Goal: Transaction & Acquisition: Download file/media

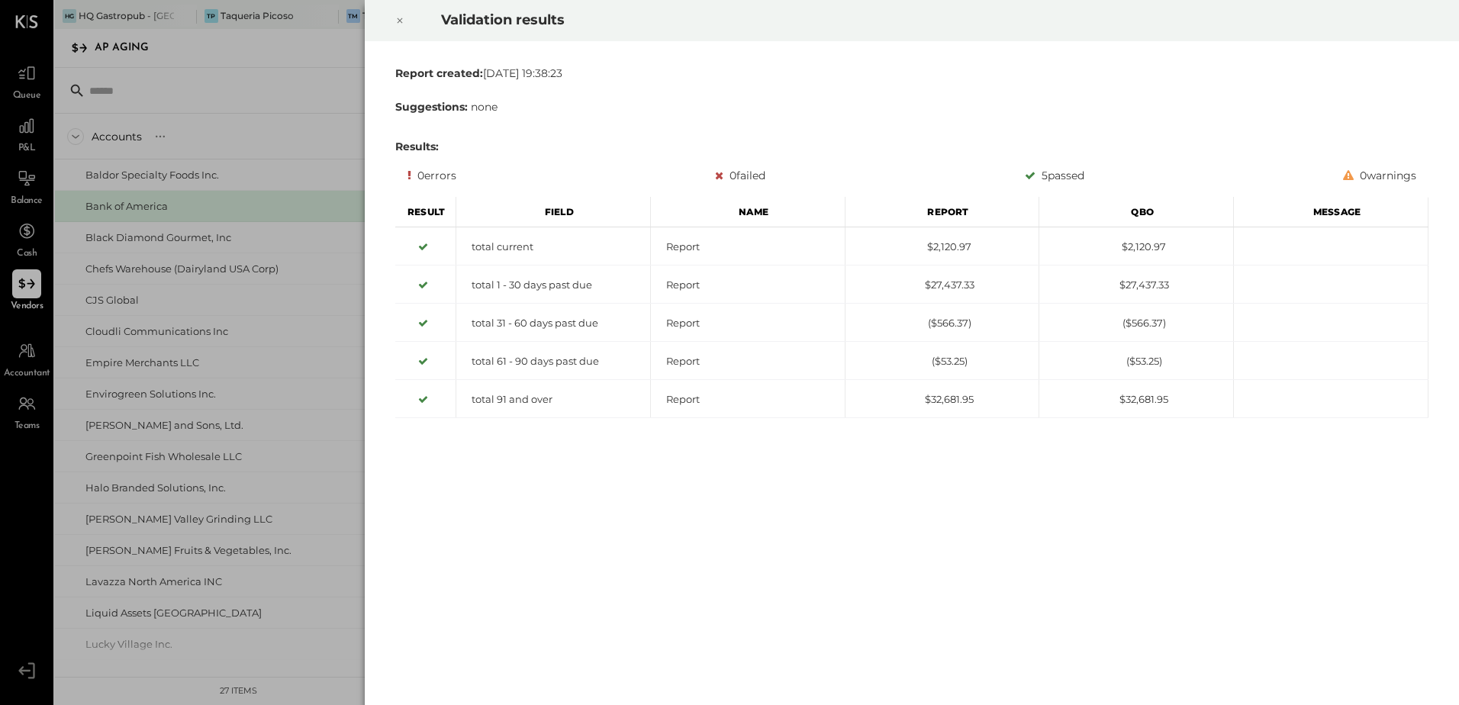
click at [404, 21] on div at bounding box center [400, 20] width 34 height 43
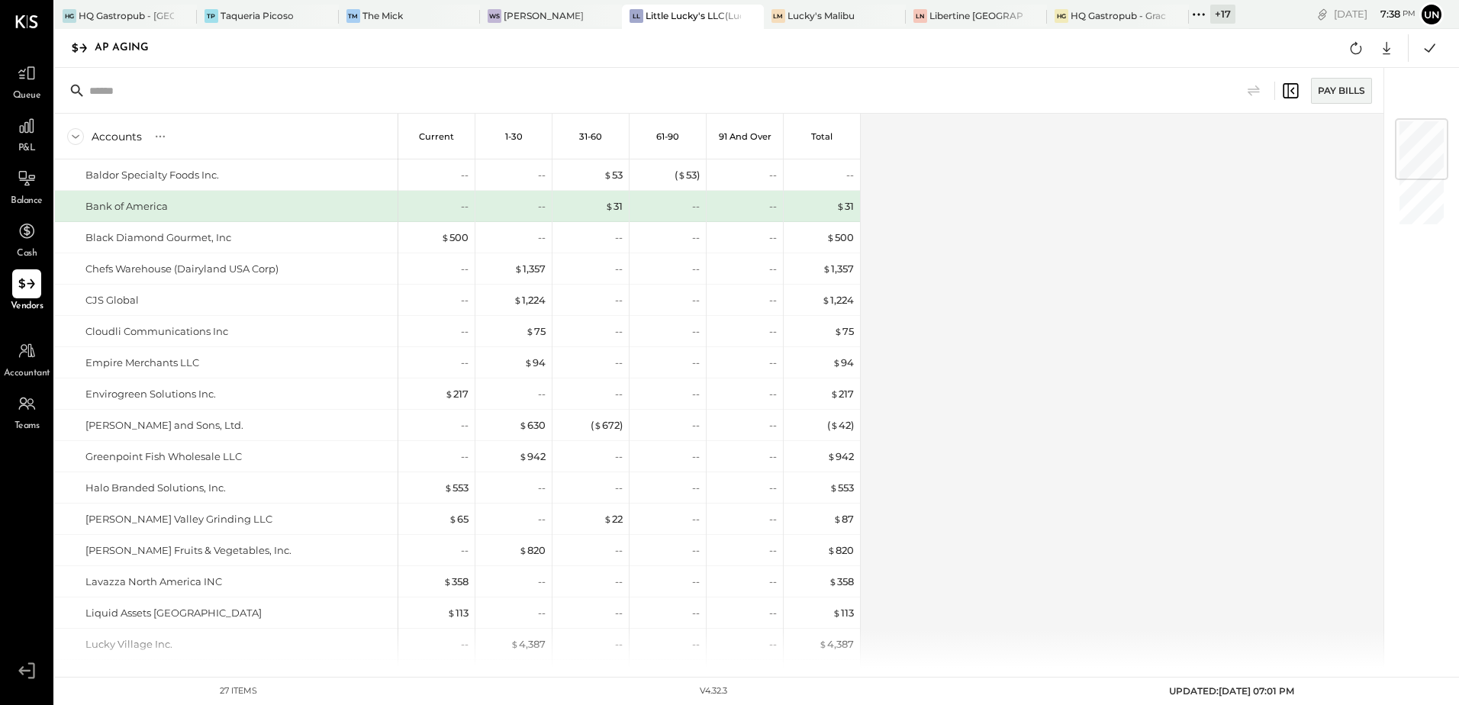
click at [1194, 10] on icon at bounding box center [1199, 15] width 20 height 20
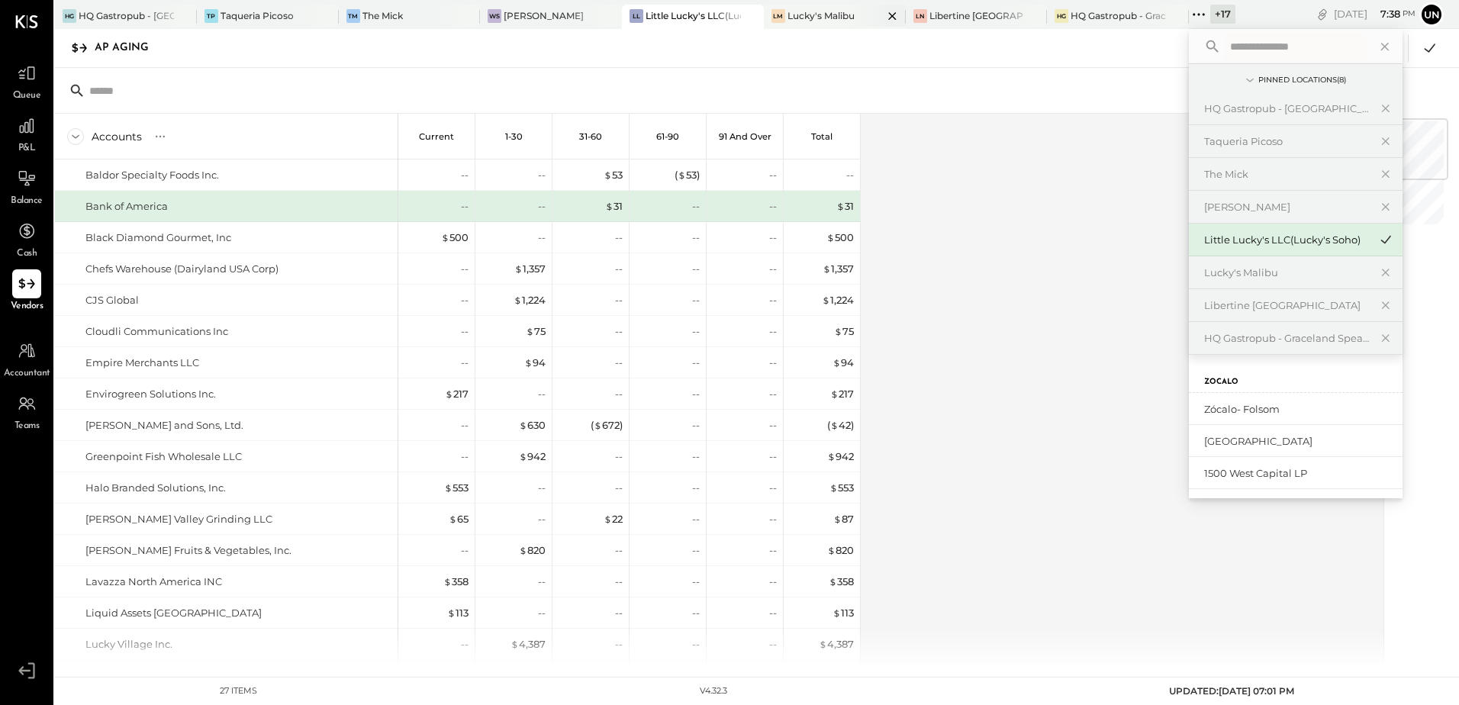
click at [855, 14] on div at bounding box center [878, 16] width 53 height 22
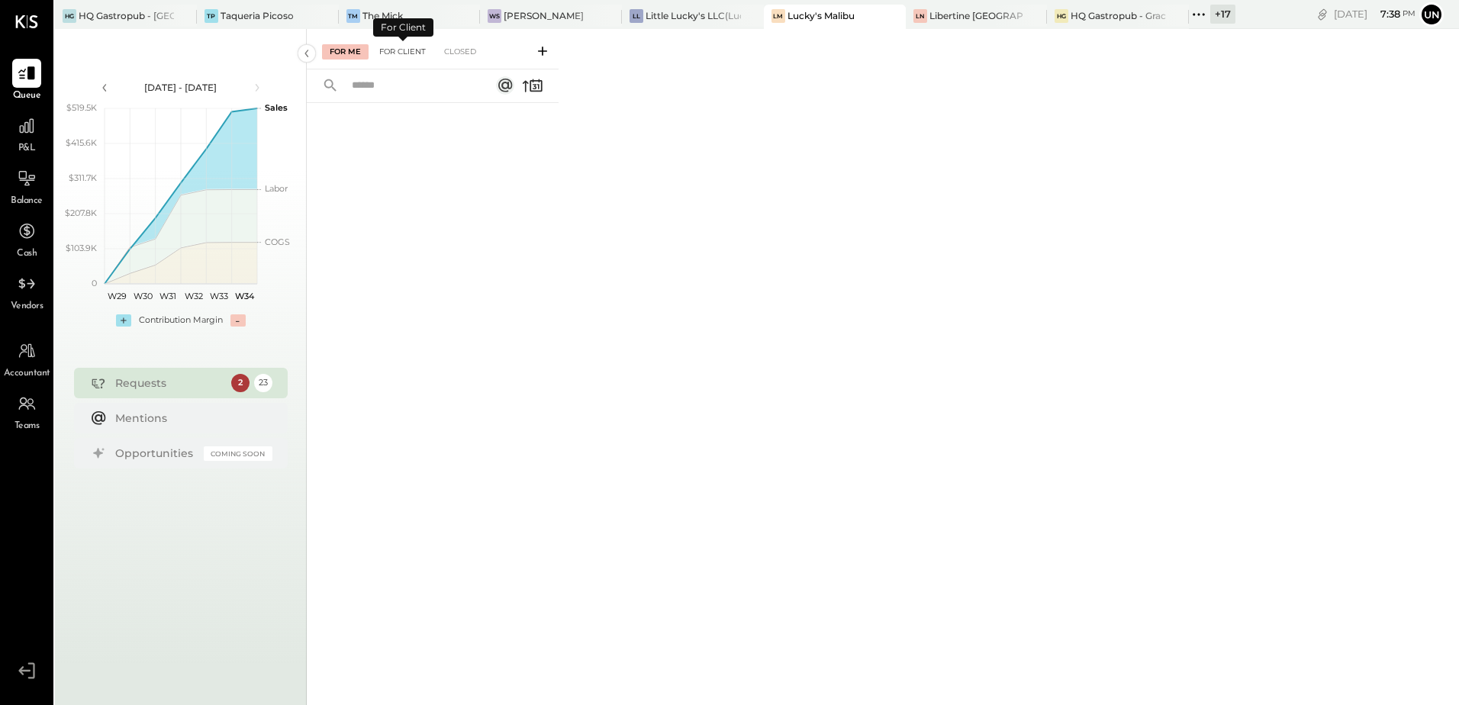
click at [401, 57] on div "For Client" at bounding box center [403, 51] width 62 height 15
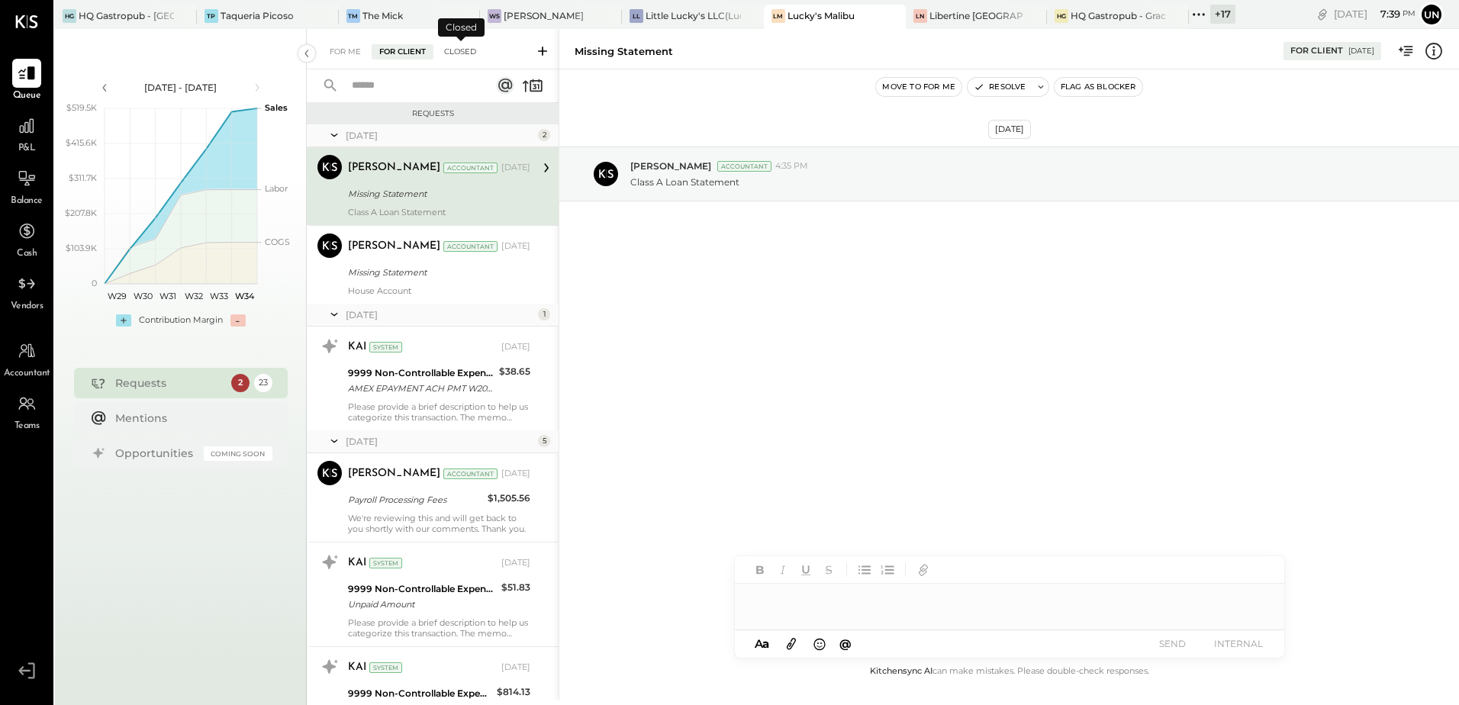
click at [467, 53] on div "Closed" at bounding box center [459, 51] width 47 height 15
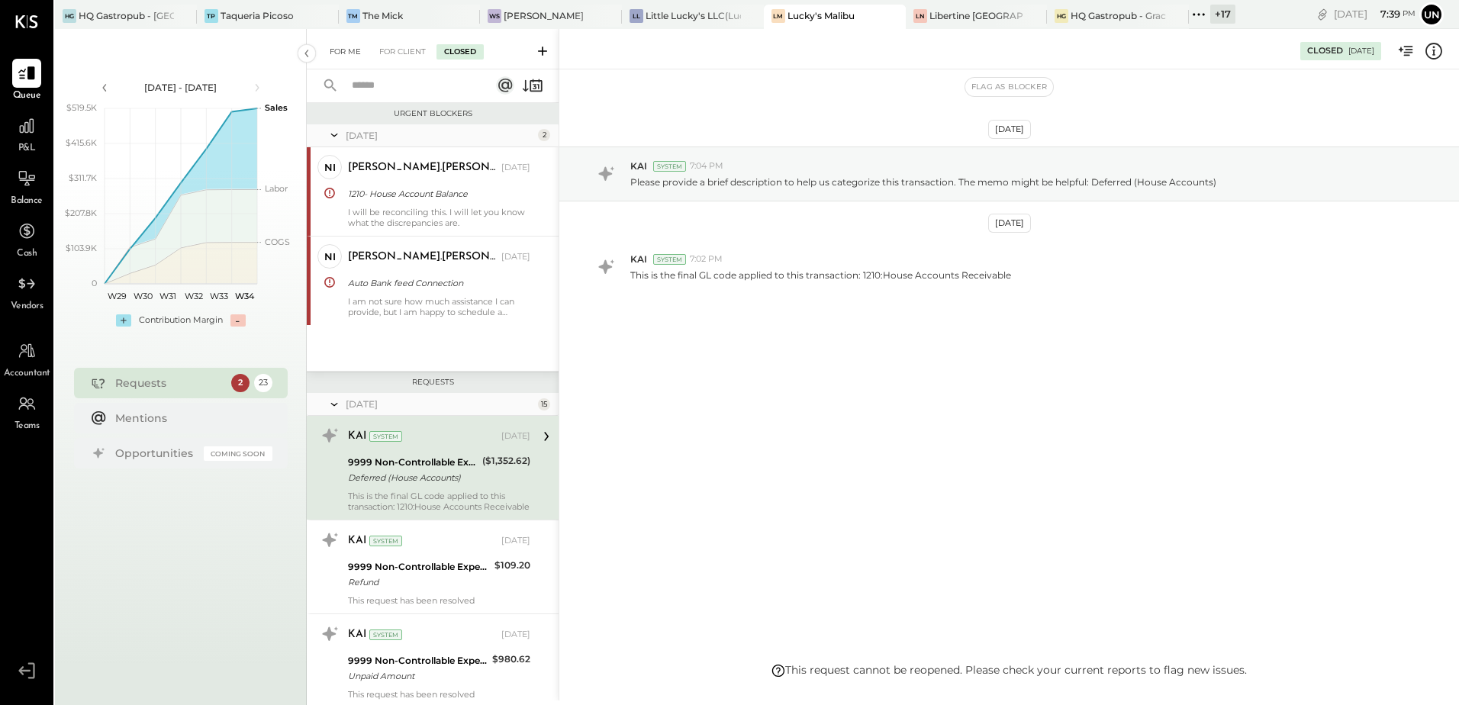
click at [345, 47] on div "For Me" at bounding box center [345, 51] width 47 height 15
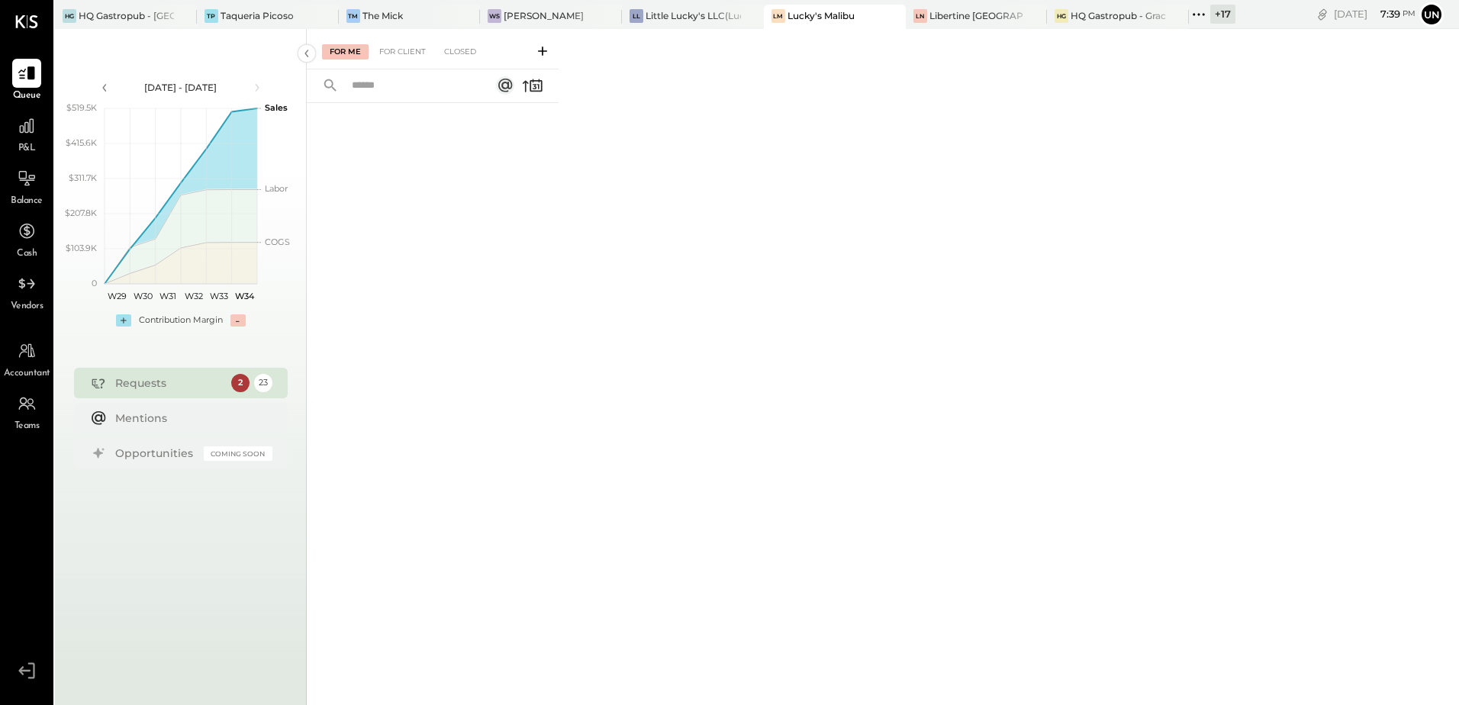
click at [21, 300] on span "Vendors" at bounding box center [27, 307] width 33 height 14
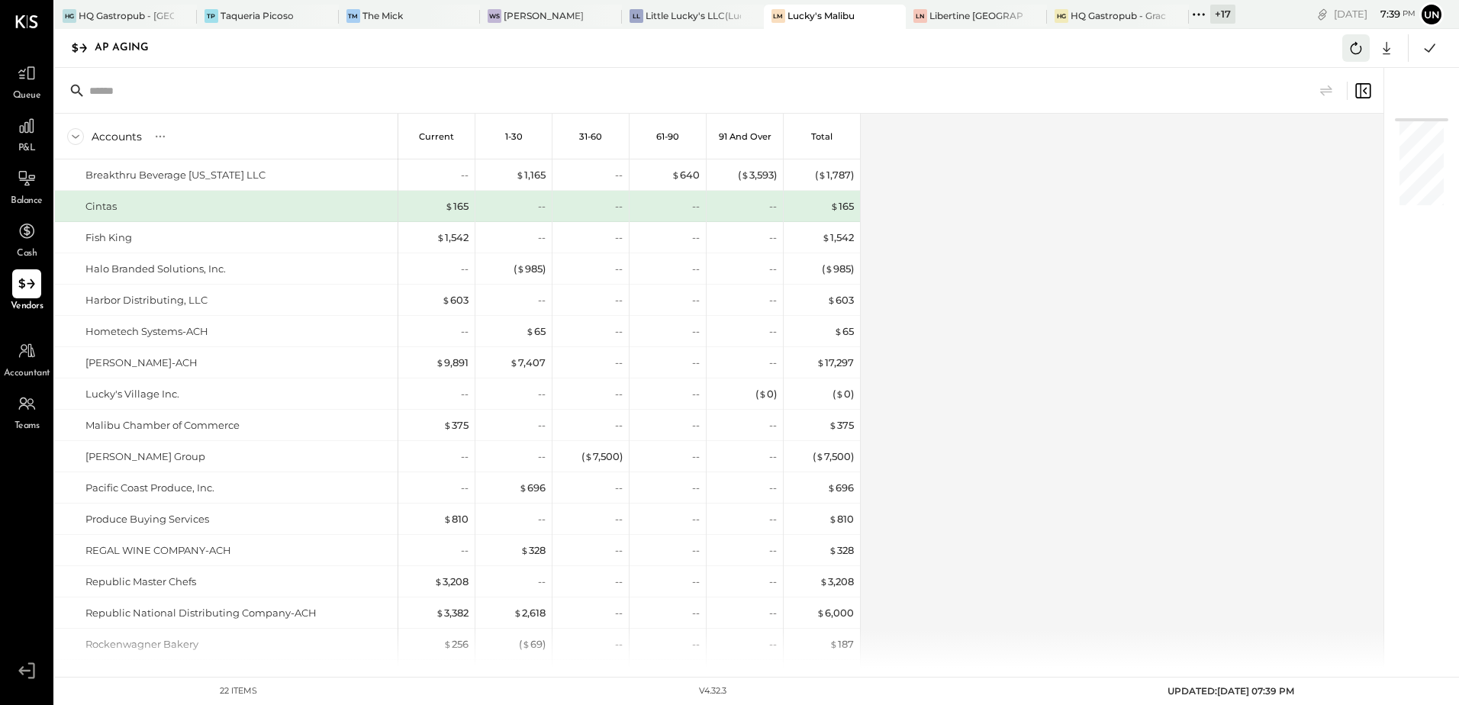
click at [1357, 53] on icon at bounding box center [1356, 48] width 11 height 12
click at [1144, 338] on div "Accounts S % GL Current 1-30 31-60 61-90 91 and Over Total Breakthru Beverage […" at bounding box center [720, 391] width 1331 height 554
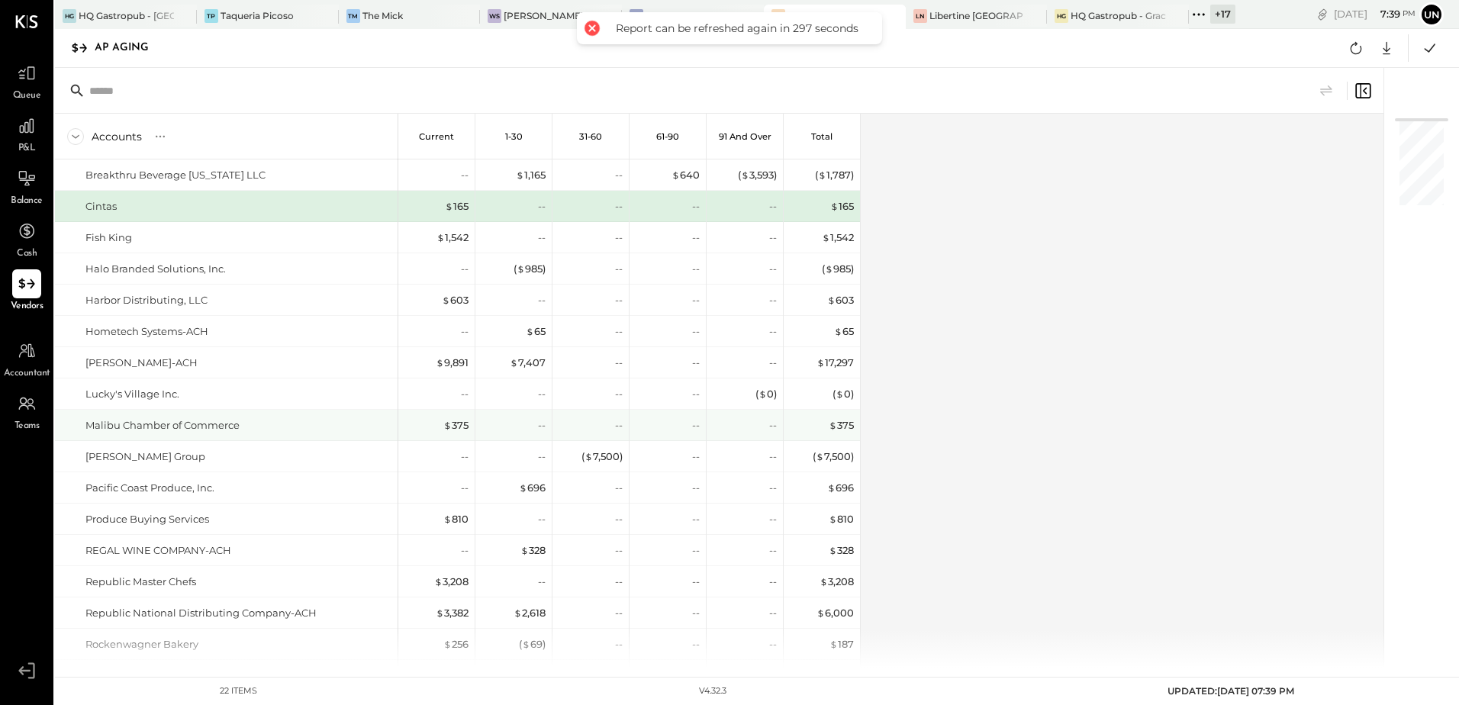
scroll to position [153, 0]
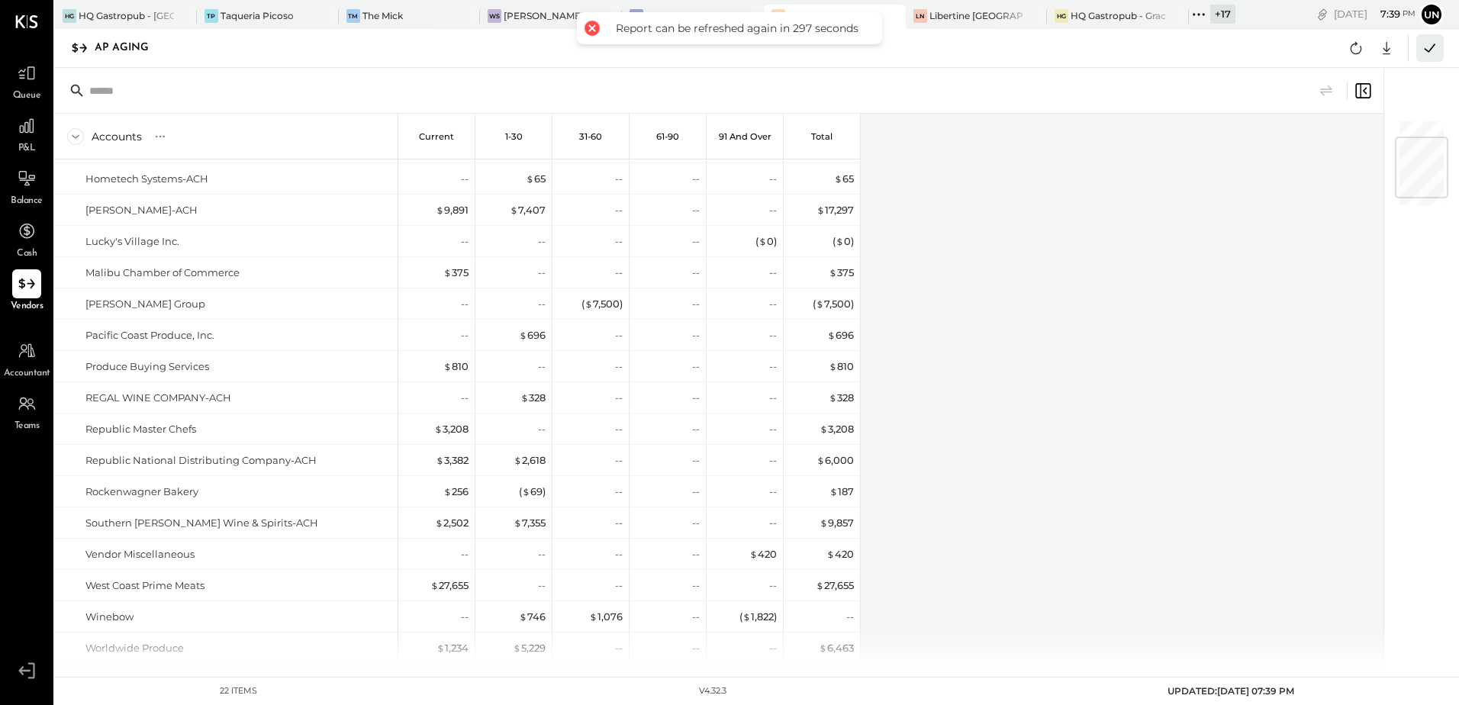
click at [1435, 48] on icon at bounding box center [1430, 48] width 20 height 20
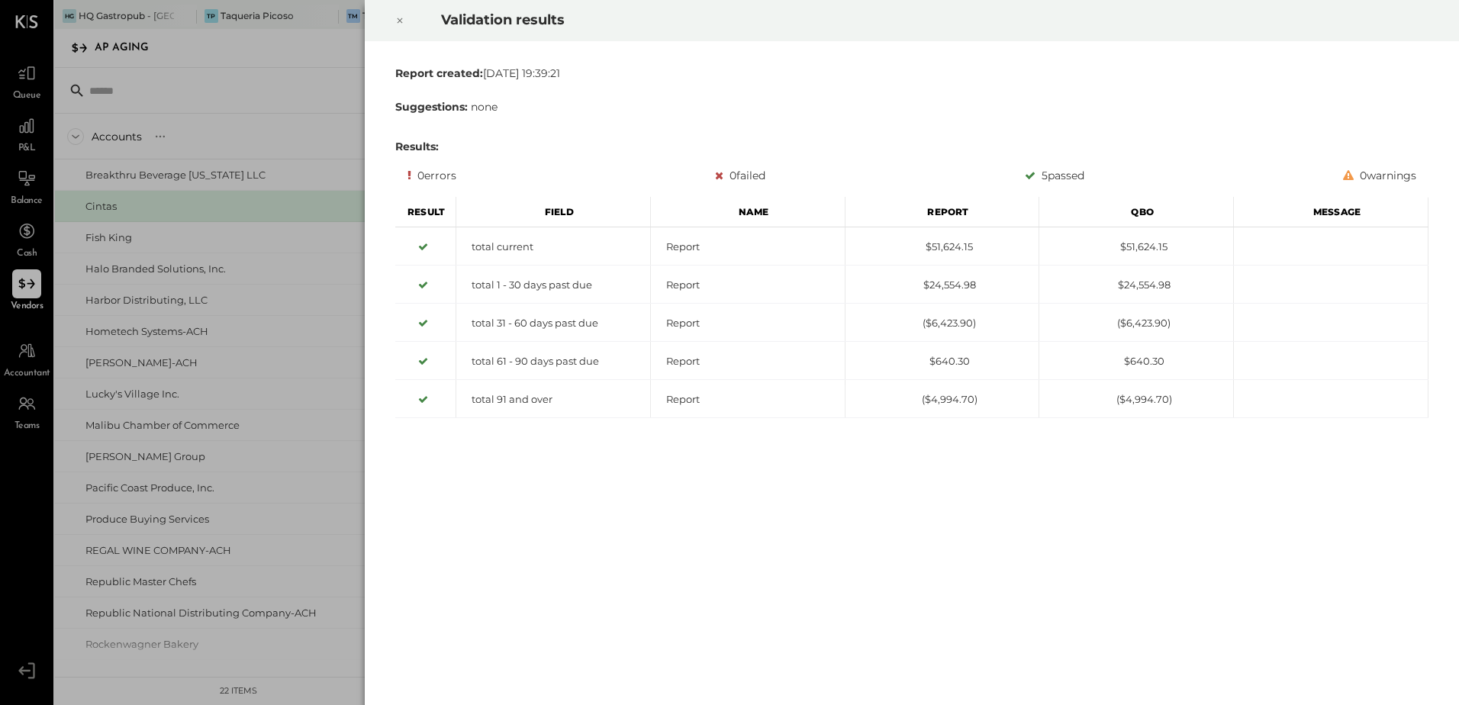
click at [401, 21] on icon at bounding box center [399, 20] width 9 height 18
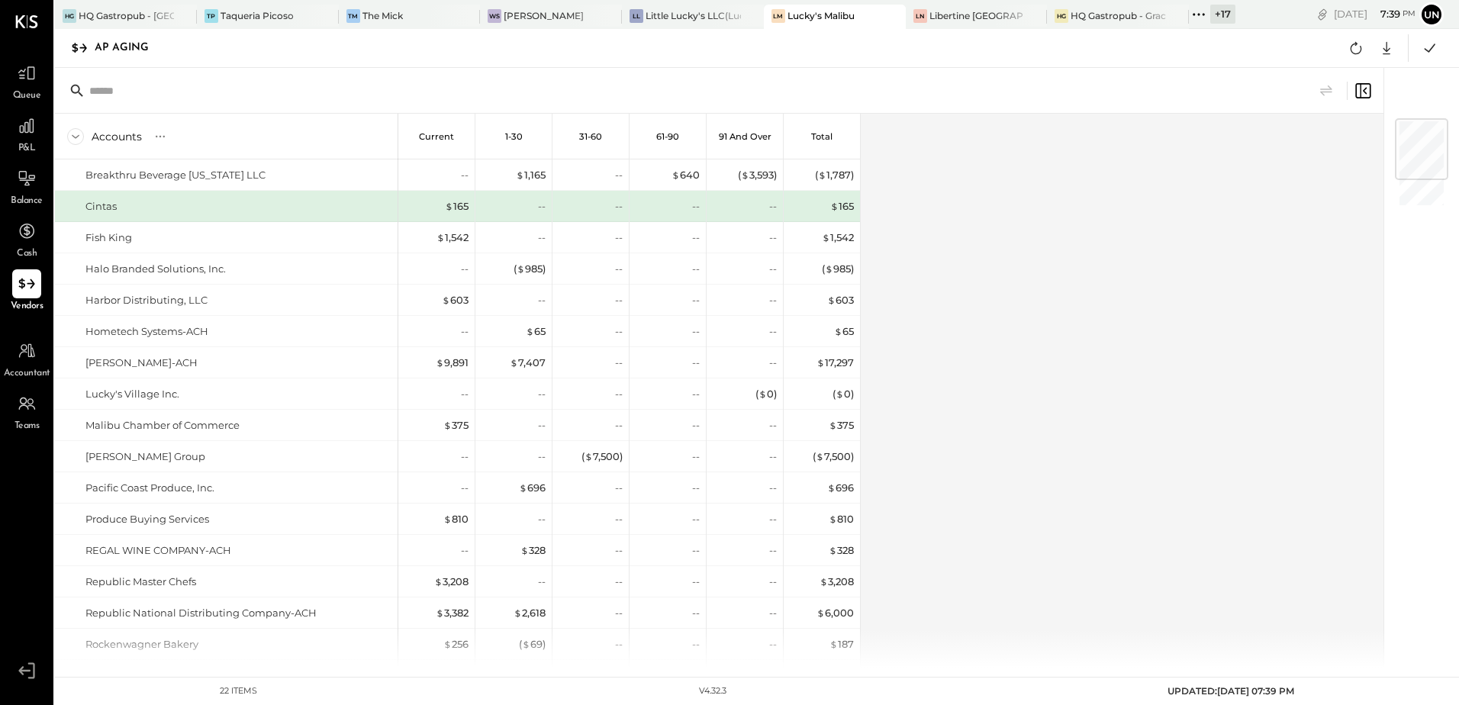
click at [1135, 275] on div "Accounts S % GL Current 1-30 31-60 61-90 91 and Over Total Breakthru Beverage […" at bounding box center [720, 391] width 1331 height 554
click at [944, 334] on div "Accounts S % GL Current 1-30 31-60 61-90 91 and Over Total Breakthru Beverage […" at bounding box center [720, 391] width 1331 height 554
click at [1357, 47] on icon at bounding box center [1356, 48] width 20 height 20
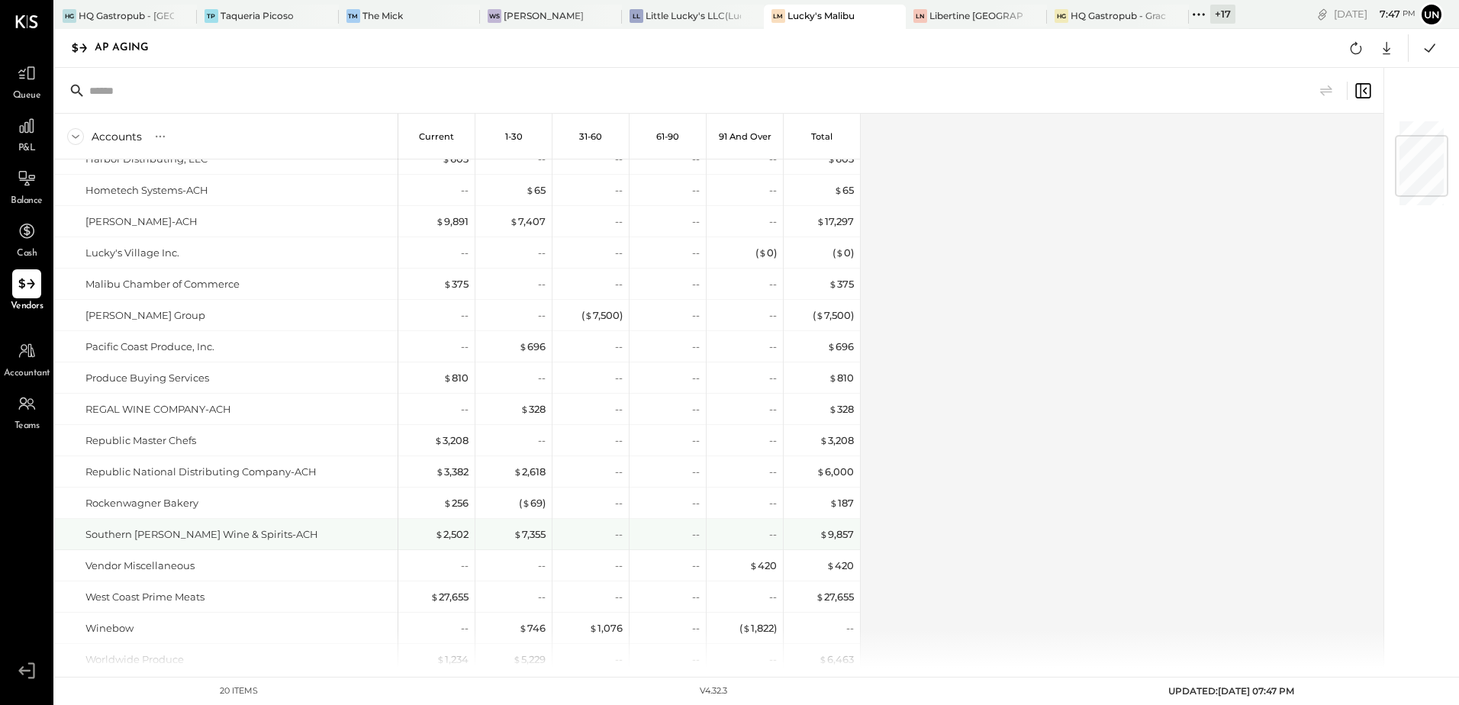
scroll to position [217, 0]
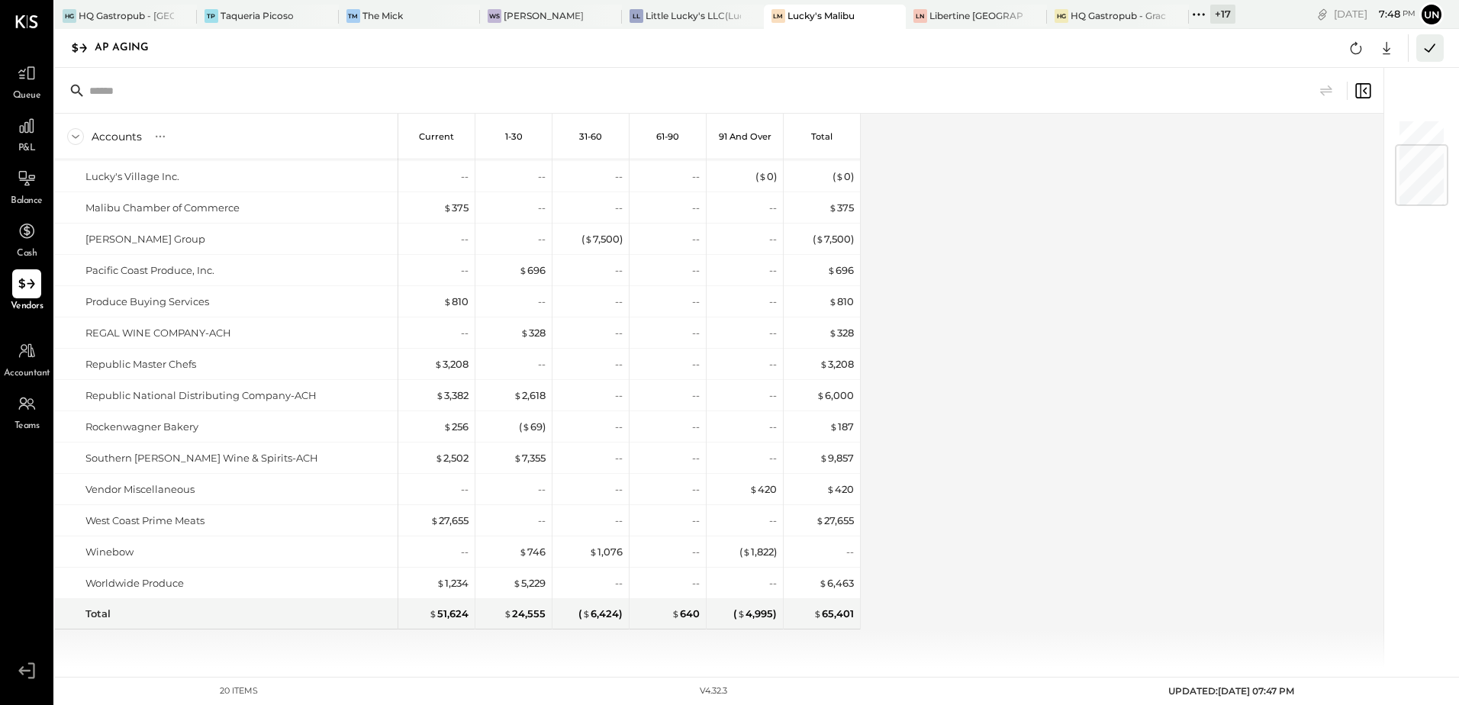
click at [1433, 44] on icon at bounding box center [1430, 48] width 20 height 20
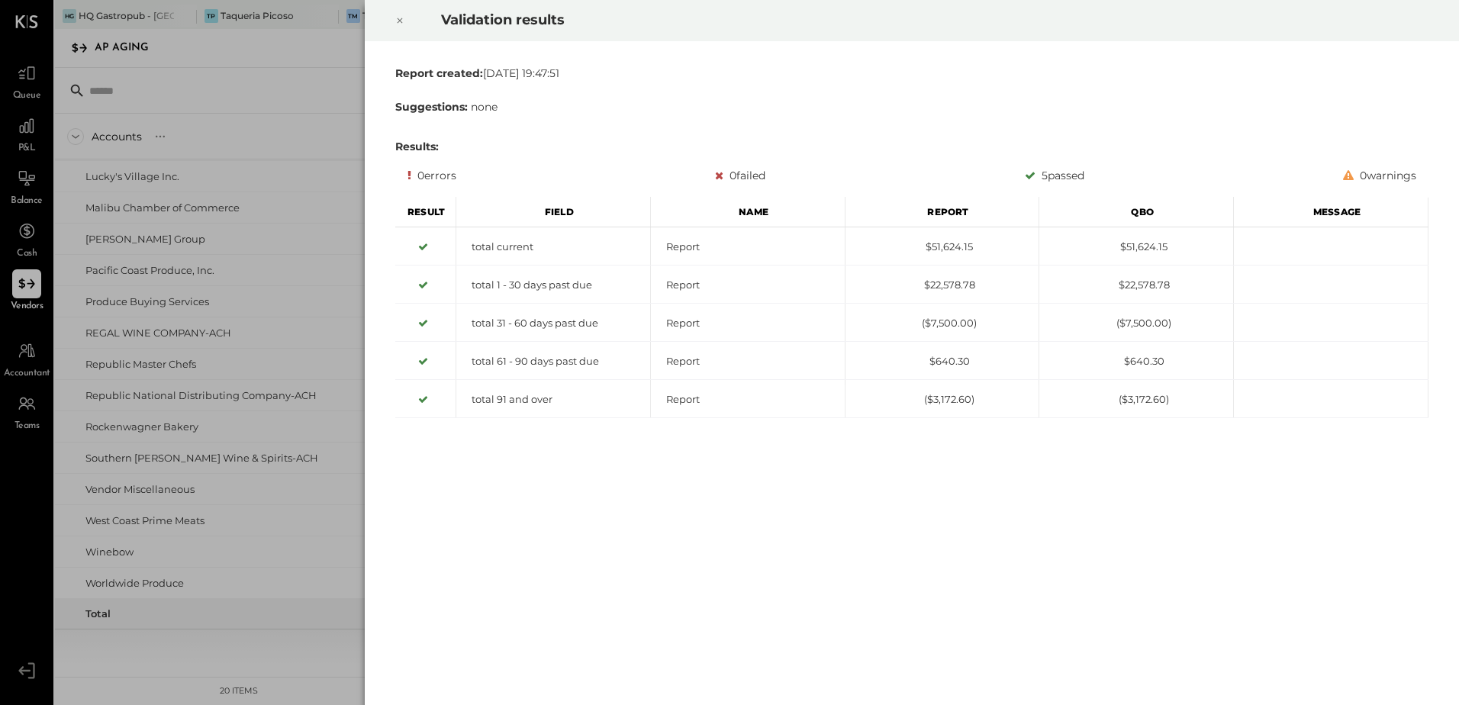
click at [395, 16] on icon at bounding box center [399, 20] width 9 height 18
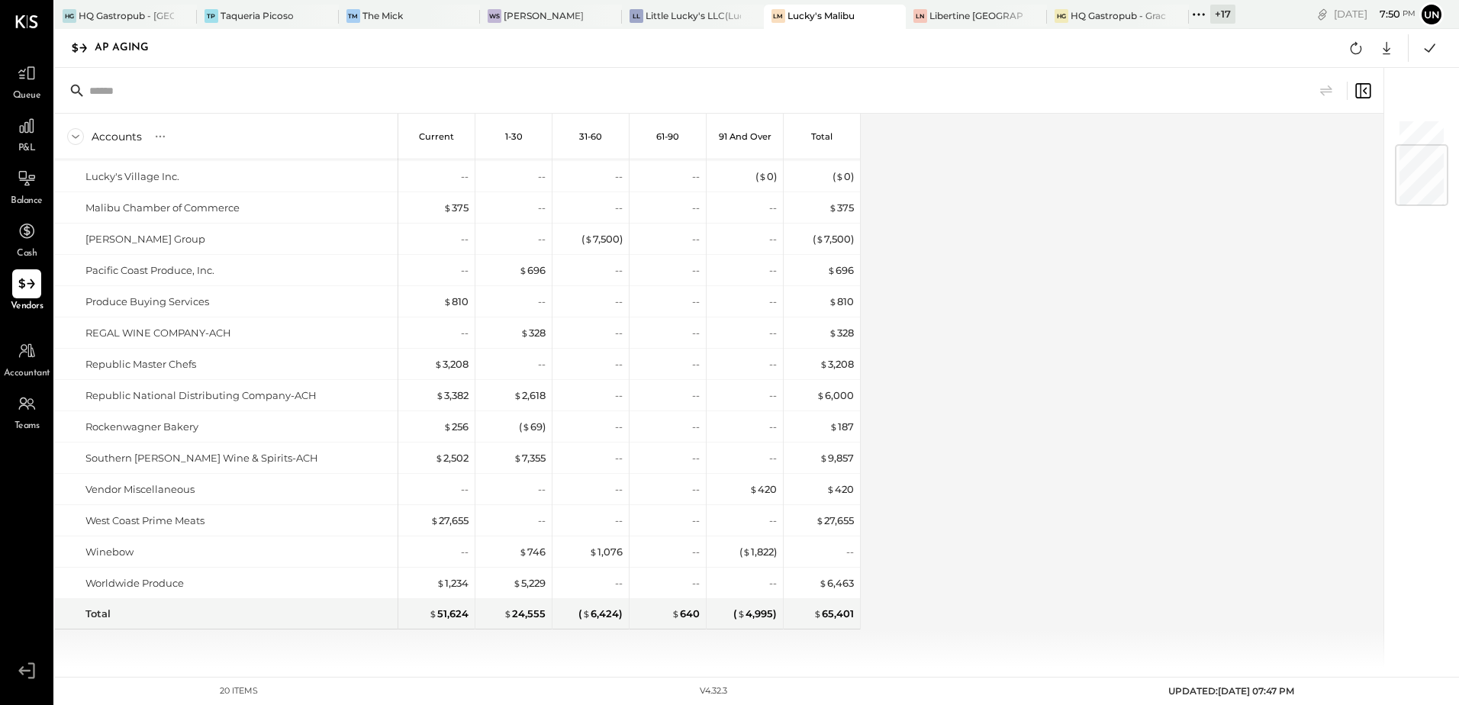
click at [1304, 547] on div "Accounts S % GL Current 1-30 31-60 61-90 91 and Over Total Breakthru Beverage […" at bounding box center [720, 391] width 1331 height 554
click at [1353, 55] on icon at bounding box center [1356, 48] width 20 height 20
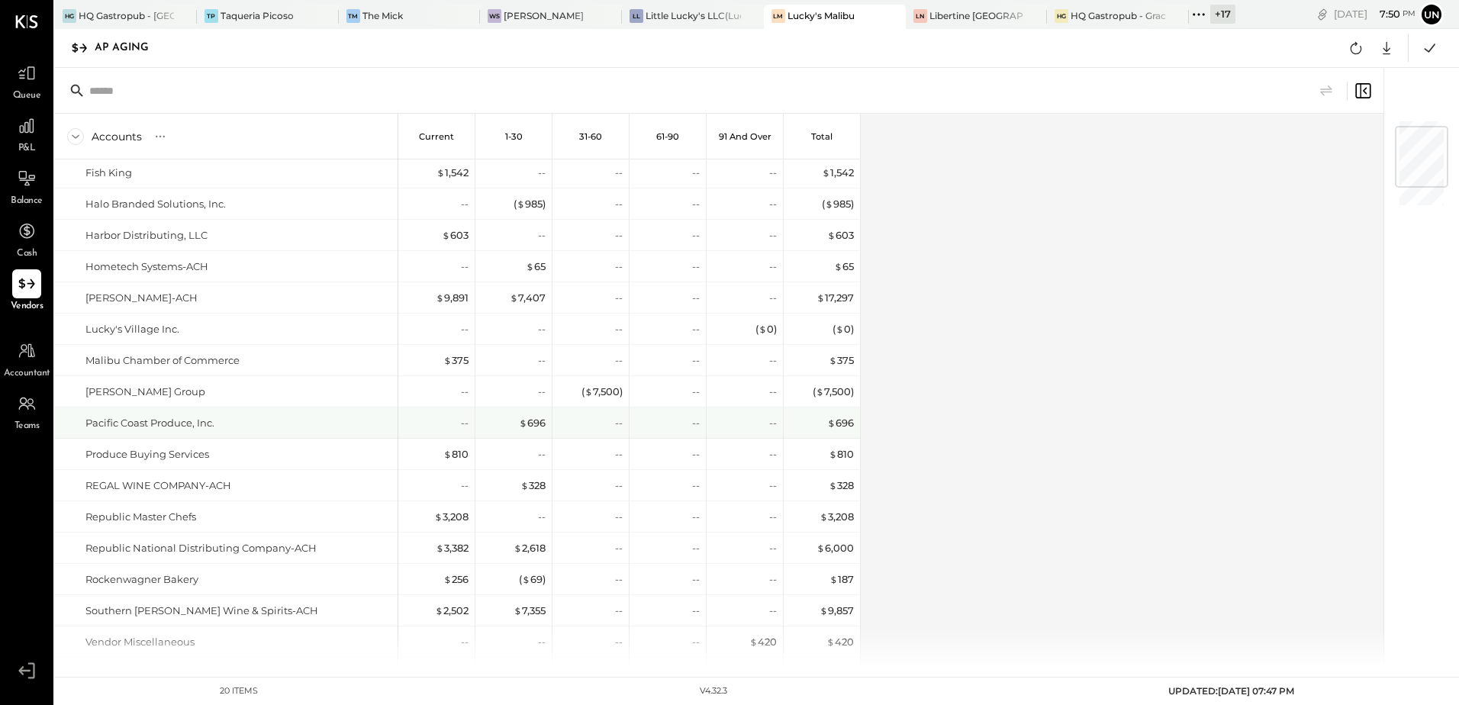
scroll to position [0, 0]
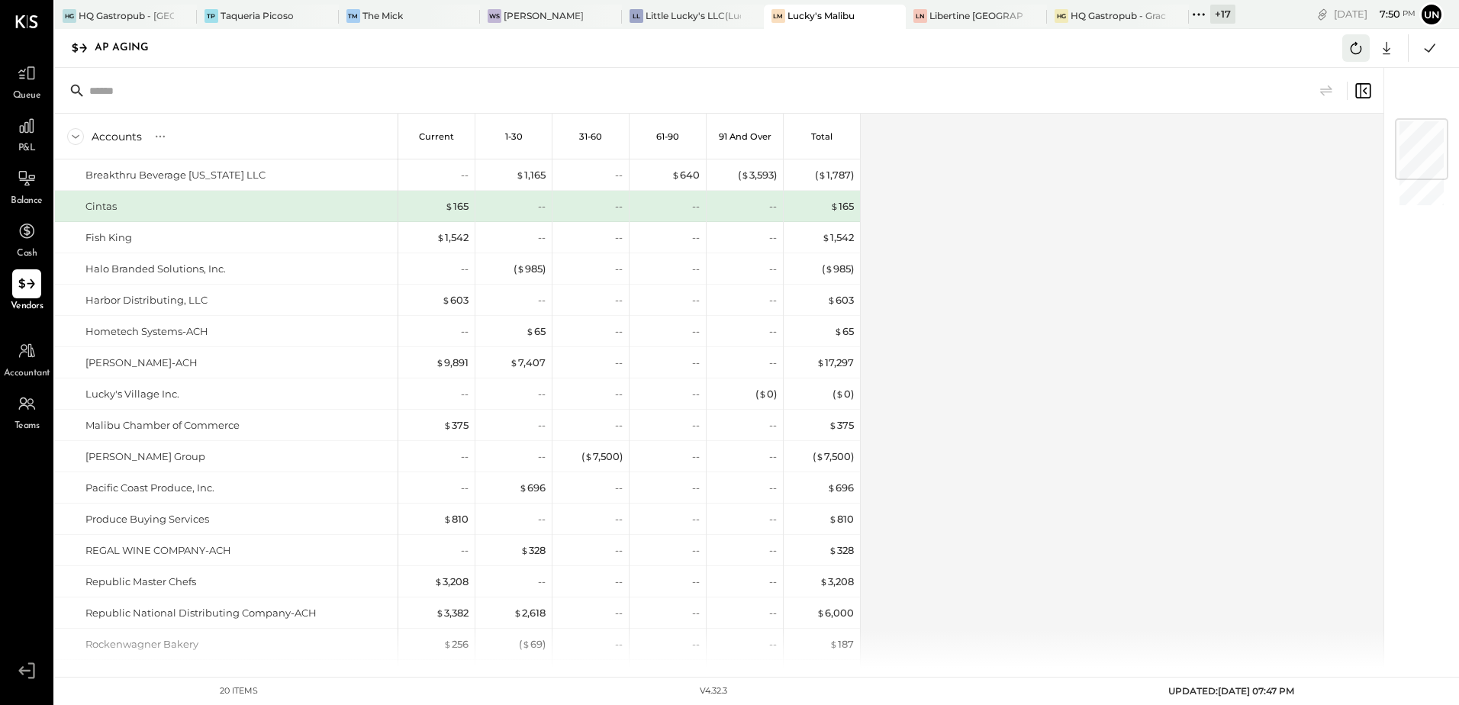
click at [1359, 48] on icon at bounding box center [1356, 48] width 20 height 20
drag, startPoint x: 1004, startPoint y: 549, endPoint x: 1006, endPoint y: 541, distance: 8.0
click at [1004, 549] on div "Accounts S % GL Current 1-30 31-60 61-90 91 and Over Total Breakthru Beverage […" at bounding box center [720, 391] width 1331 height 554
click at [1009, 533] on div "Accounts S % GL Current 1-30 31-60 61-90 91 and Over Total Breakthru Beverage […" at bounding box center [720, 391] width 1331 height 554
click at [1228, 336] on div "Accounts S % GL Current 1-30 31-60 61-90 91 and Over Total Breakthru Beverage […" at bounding box center [720, 391] width 1331 height 554
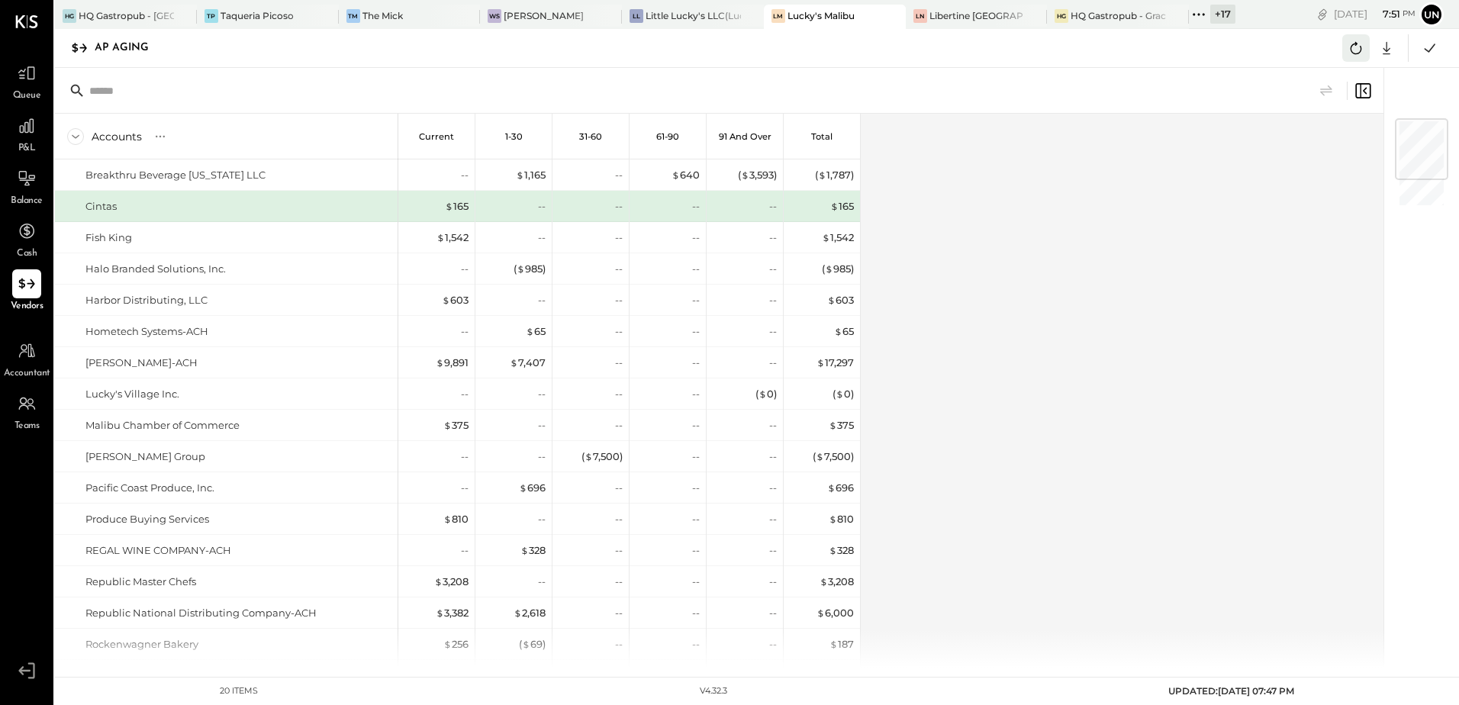
click at [1357, 50] on icon at bounding box center [1356, 48] width 20 height 20
click at [1186, 420] on div "Accounts S % GL Current 1-30 31-60 61-90 91 and Over Total Breakthru Beverage […" at bounding box center [720, 391] width 1331 height 554
click at [1355, 57] on icon at bounding box center [1356, 48] width 20 height 20
click at [1360, 50] on icon at bounding box center [1356, 48] width 11 height 12
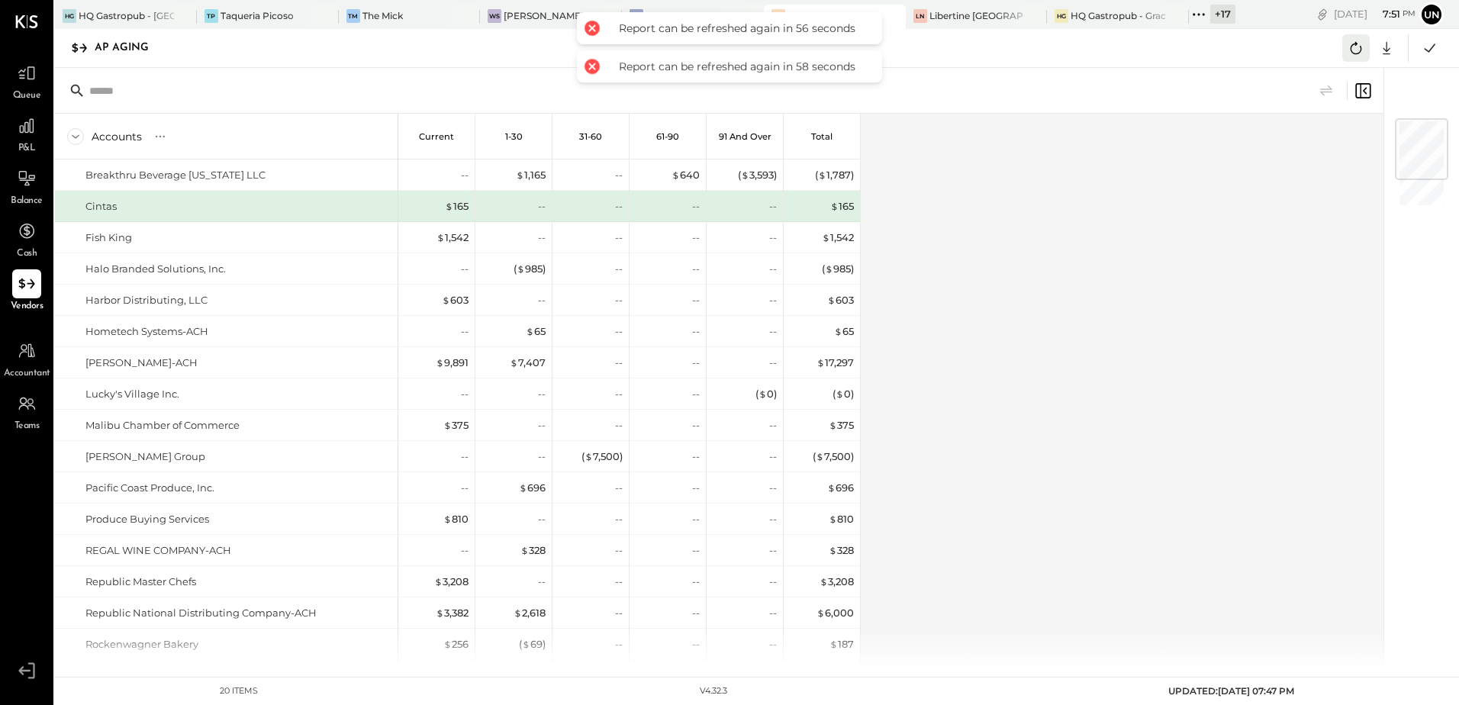
click at [1360, 50] on icon at bounding box center [1356, 48] width 11 height 12
click at [1360, 49] on icon at bounding box center [1356, 48] width 11 height 12
click at [1360, 49] on icon at bounding box center [1356, 48] width 20 height 20
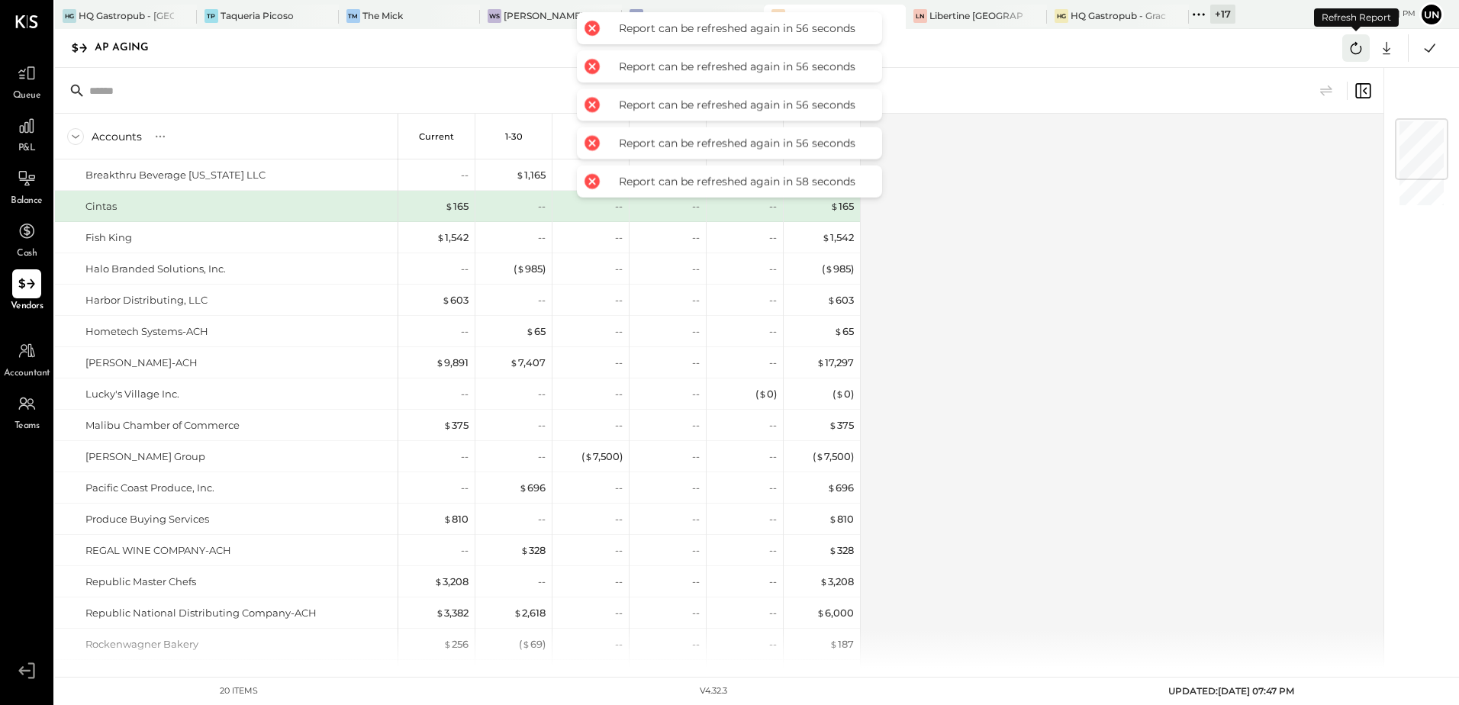
click at [1359, 49] on icon at bounding box center [1356, 48] width 20 height 20
click at [1357, 49] on icon at bounding box center [1356, 48] width 20 height 20
click at [1355, 49] on icon at bounding box center [1356, 48] width 20 height 20
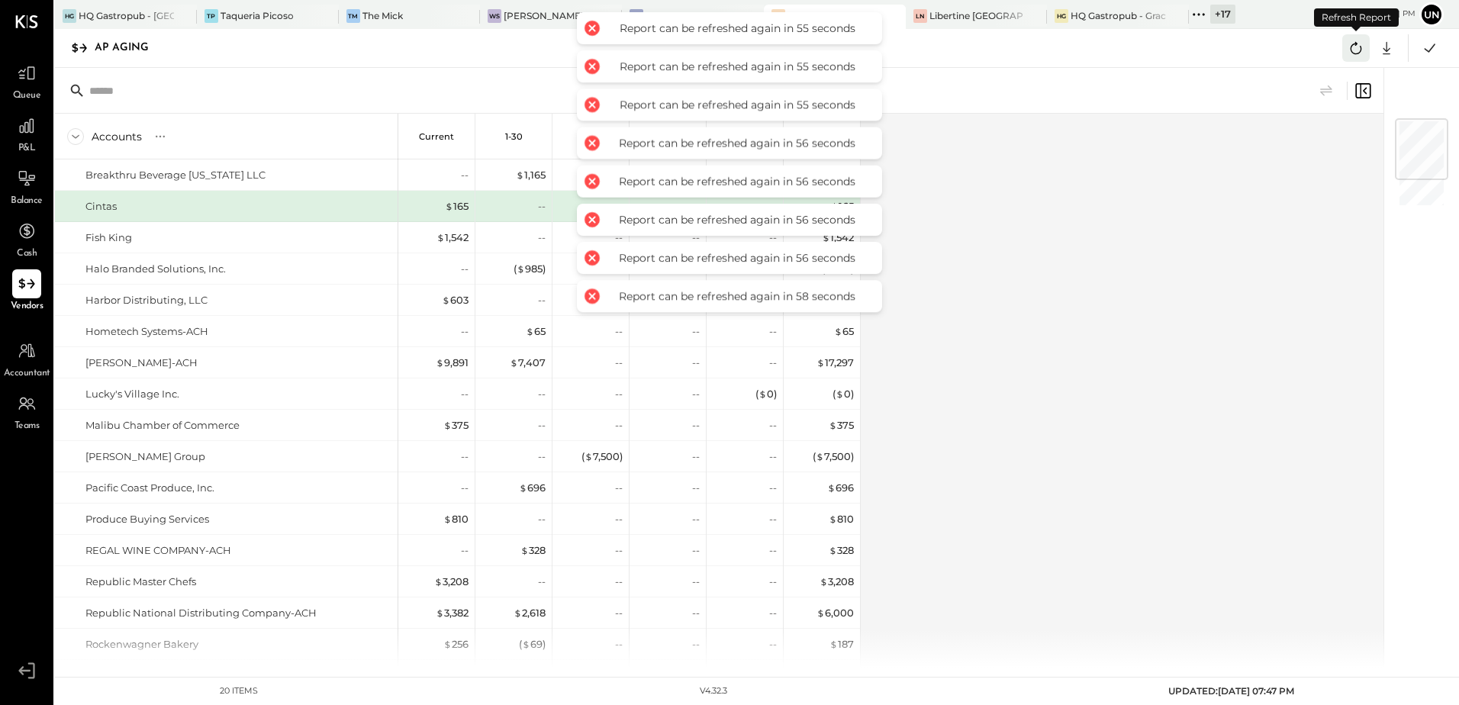
click at [1354, 49] on icon at bounding box center [1356, 48] width 20 height 20
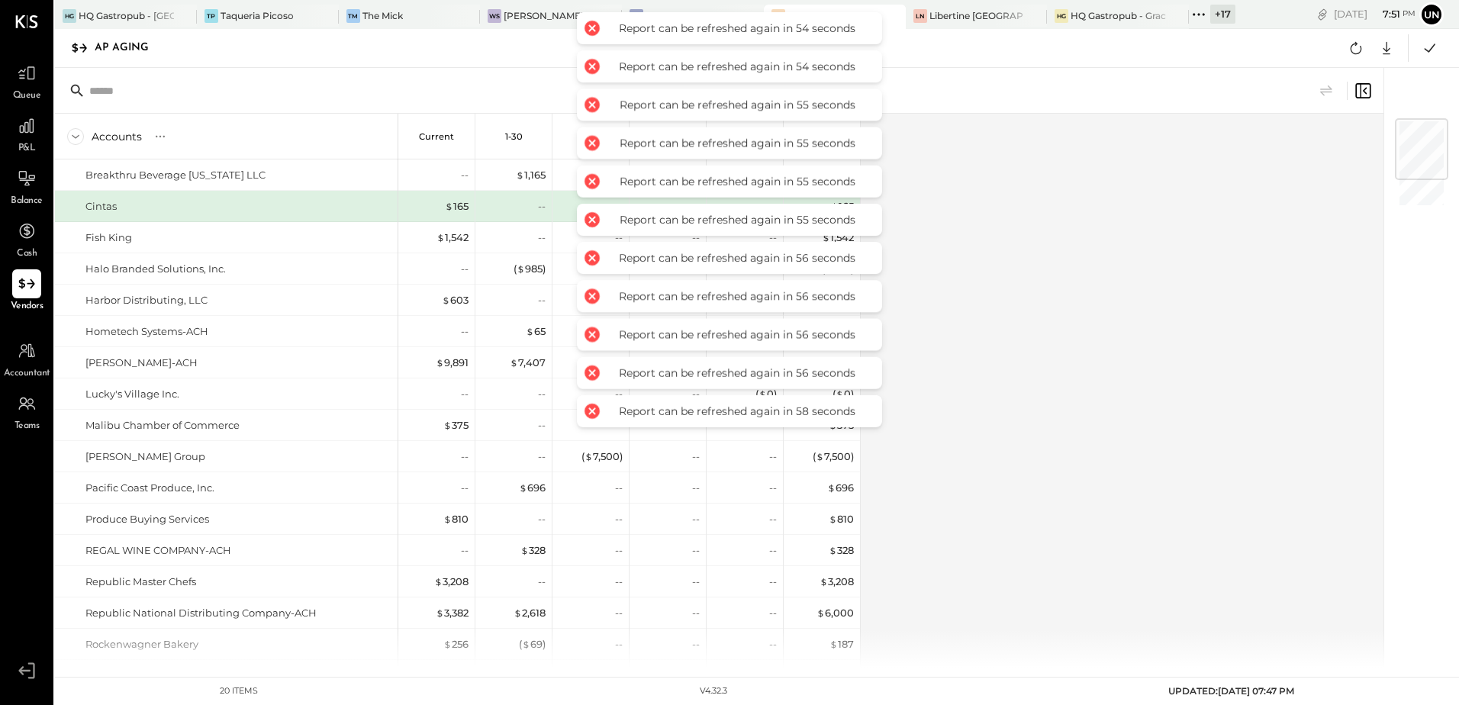
click at [1217, 209] on div "Accounts S % GL Current 1-30 31-60 61-90 91 and Over Total Breakthru Beverage […" at bounding box center [720, 391] width 1331 height 554
click at [1218, 204] on div "Accounts S % GL Current 1-30 31-60 61-90 91 and Over Total Breakthru Beverage […" at bounding box center [720, 391] width 1331 height 554
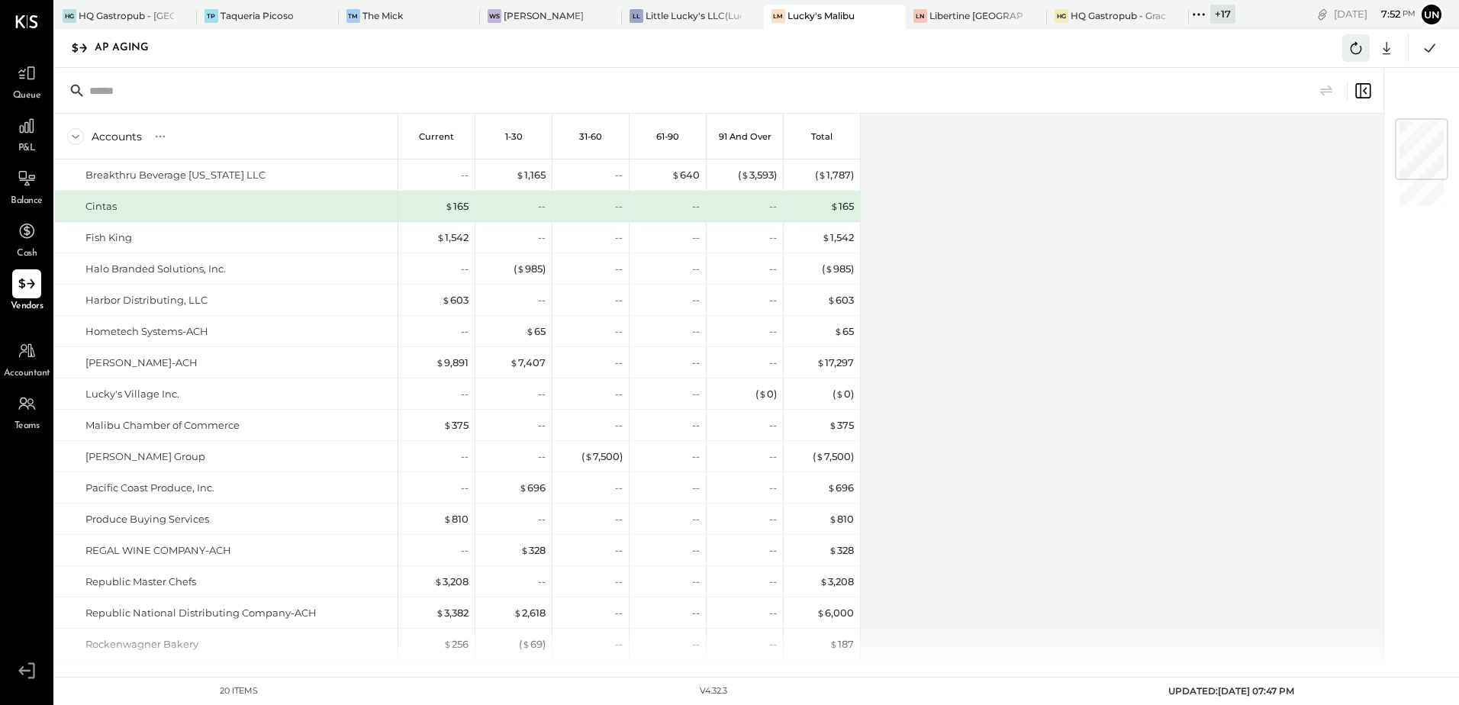
click at [1350, 45] on icon at bounding box center [1356, 48] width 20 height 20
click at [1185, 239] on div "Accounts S % GL Current 1-30 31-60 61-90 91 and Over Total Breakthru Beverage […" at bounding box center [720, 391] width 1331 height 554
click at [1354, 53] on icon at bounding box center [1356, 48] width 20 height 20
click at [1354, 52] on icon at bounding box center [1356, 48] width 20 height 20
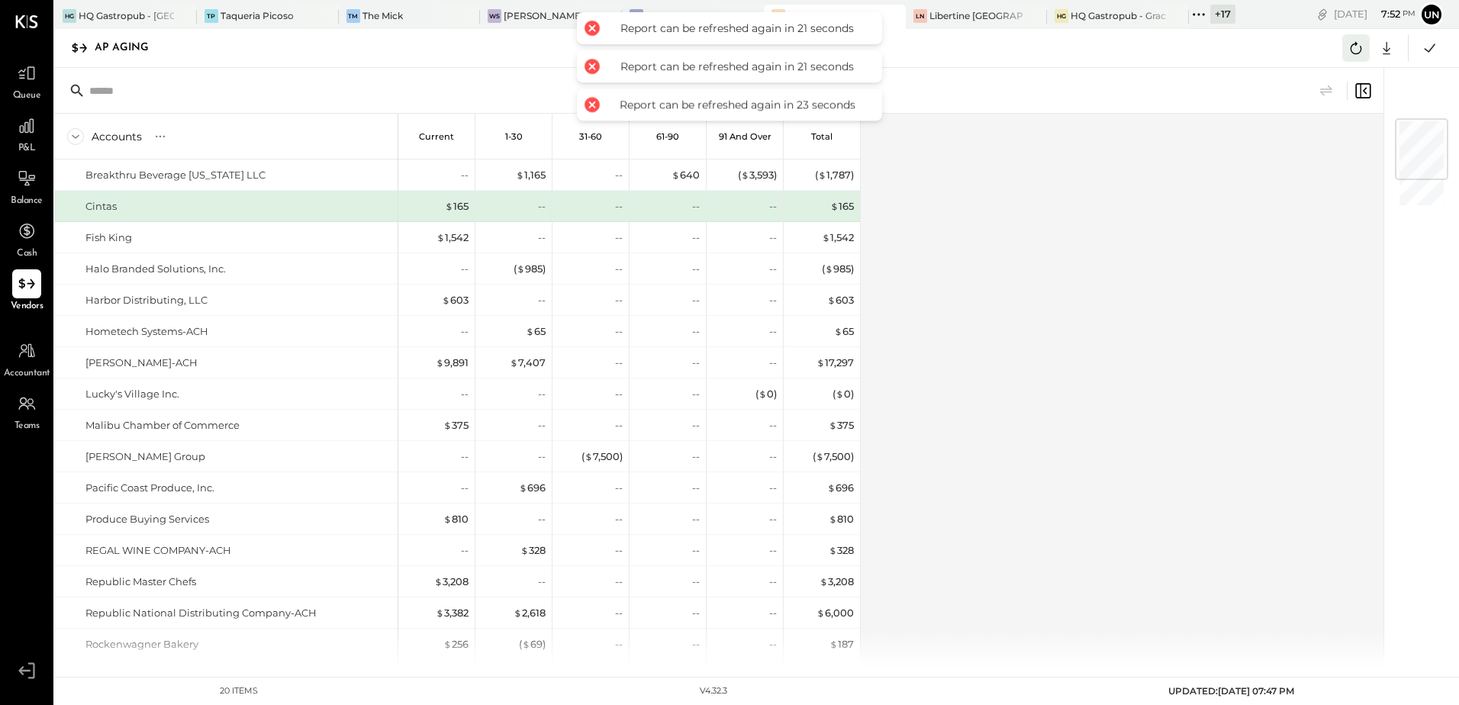
click at [1354, 52] on icon at bounding box center [1356, 48] width 20 height 20
click at [1426, 46] on icon at bounding box center [1430, 48] width 20 height 20
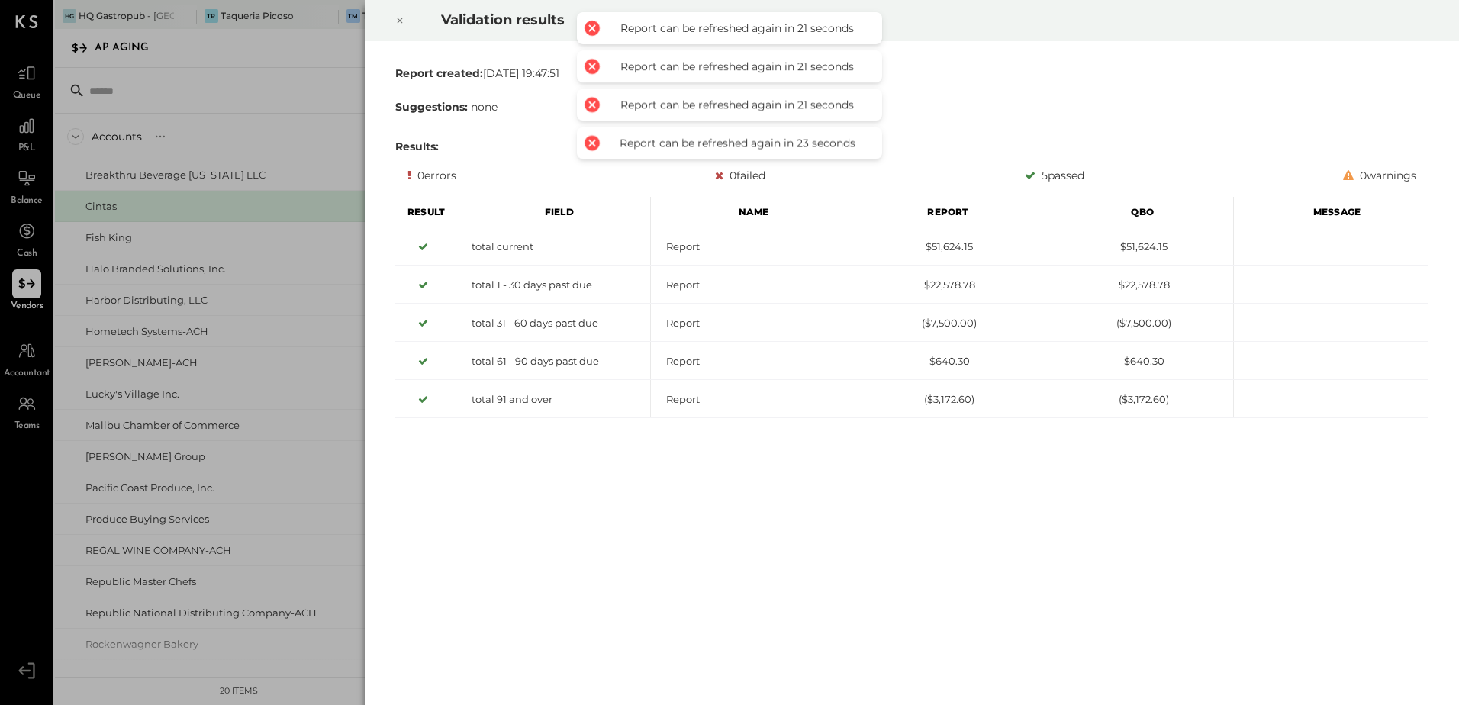
click at [404, 19] on div at bounding box center [400, 20] width 34 height 43
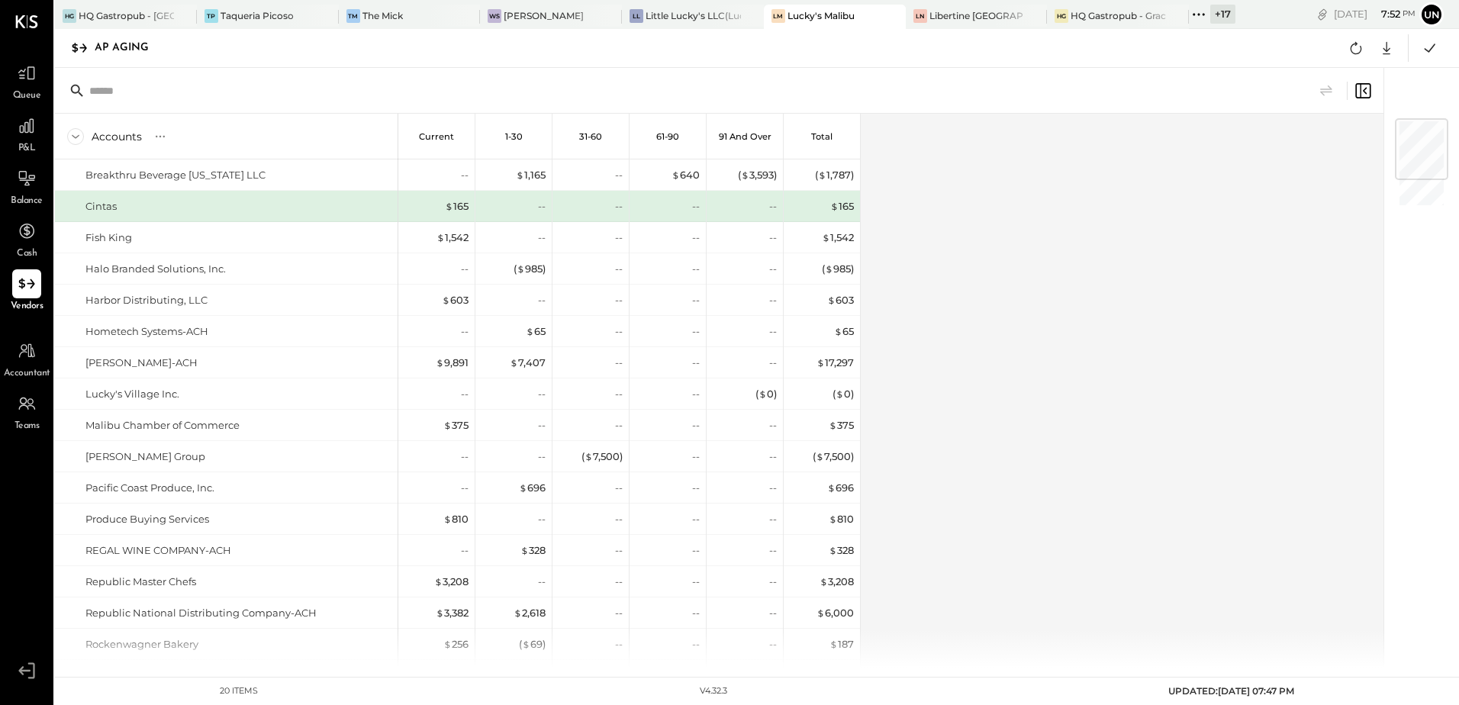
click at [1110, 213] on div "Accounts S % GL Current 1-30 31-60 61-90 91 and Over Total Breakthru Beverage […" at bounding box center [720, 391] width 1331 height 554
click at [1211, 375] on div "Accounts S % GL Current 1-30 31-60 61-90 91 and Over Total Breakthru Beverage […" at bounding box center [720, 391] width 1331 height 554
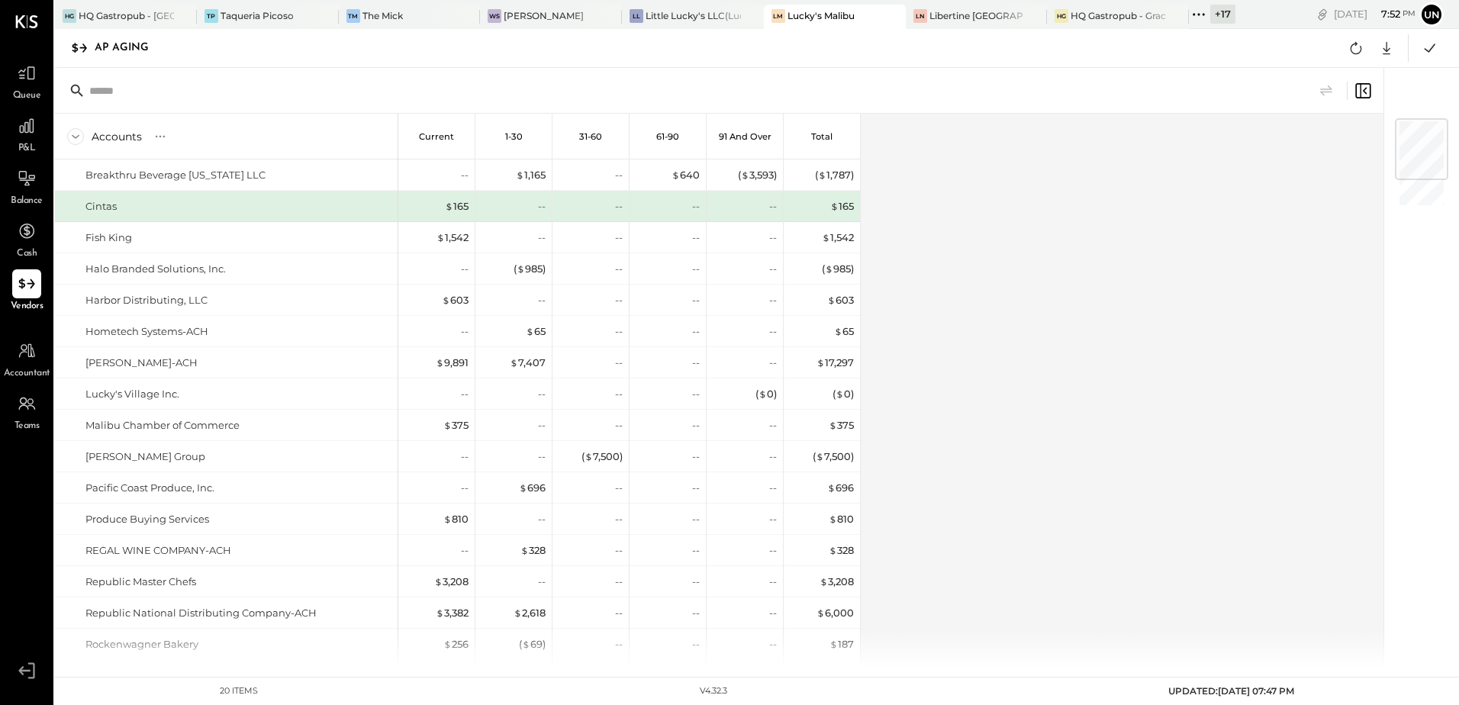
click at [1211, 375] on div "Accounts S % GL Current 1-30 31-60 61-90 91 and Over Total Breakthru Beverage […" at bounding box center [720, 391] width 1331 height 554
click at [1211, 376] on div "Accounts S % GL Current 1-30 31-60 61-90 91 and Over Total Breakthru Beverage […" at bounding box center [720, 391] width 1331 height 554
click at [1206, 380] on div "Accounts S % GL Current 1-30 31-60 61-90 91 and Over Total Breakthru Beverage […" at bounding box center [720, 391] width 1331 height 554
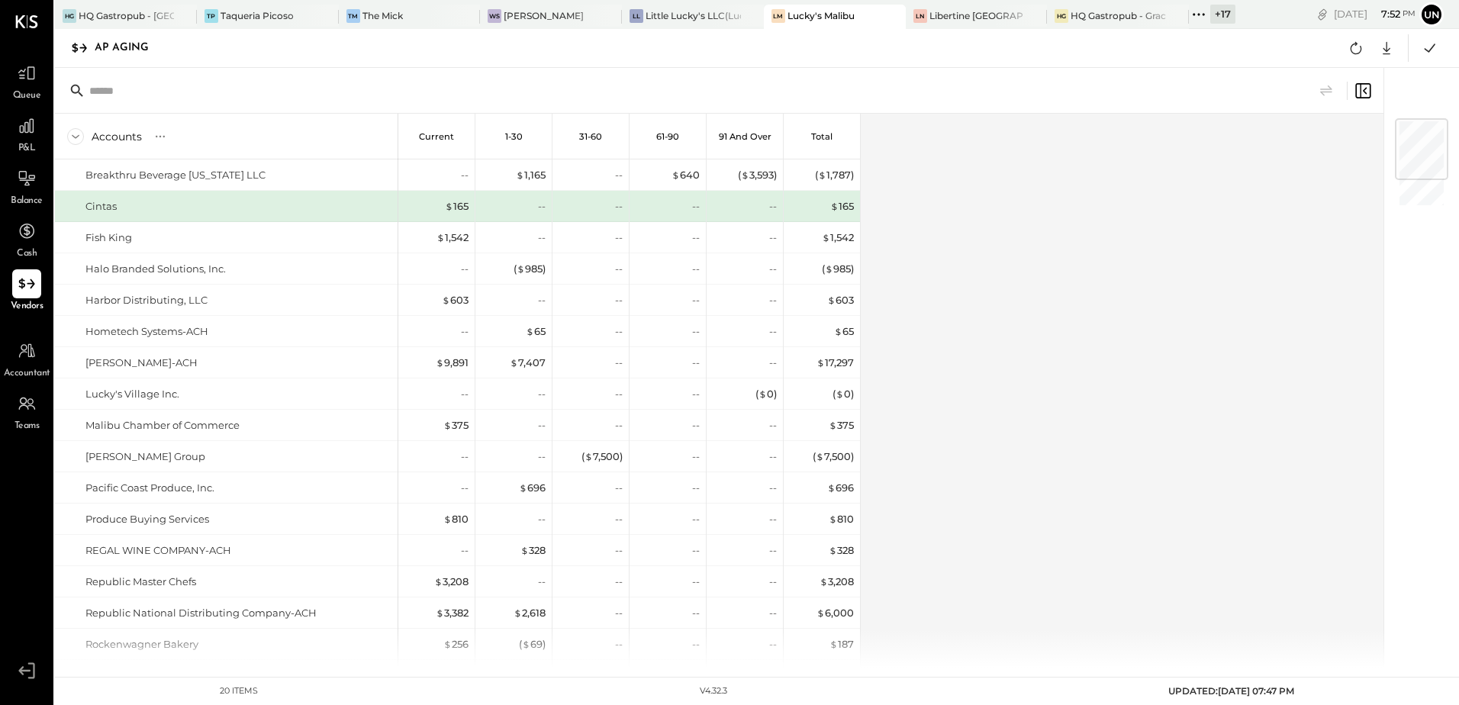
click at [1205, 391] on div "Accounts S % GL Current 1-30 31-60 61-90 91 and Over Total Breakthru Beverage […" at bounding box center [720, 391] width 1331 height 554
click at [1363, 50] on icon at bounding box center [1356, 48] width 20 height 20
click at [1193, 266] on div "Accounts S % GL Current 1-30 31-60 61-90 91 and Over Total Breakthru Beverage […" at bounding box center [720, 391] width 1331 height 554
click at [1197, 264] on div "Accounts S % GL Current 1-30 31-60 61-90 91 and Over Total Breakthru Beverage […" at bounding box center [720, 391] width 1331 height 554
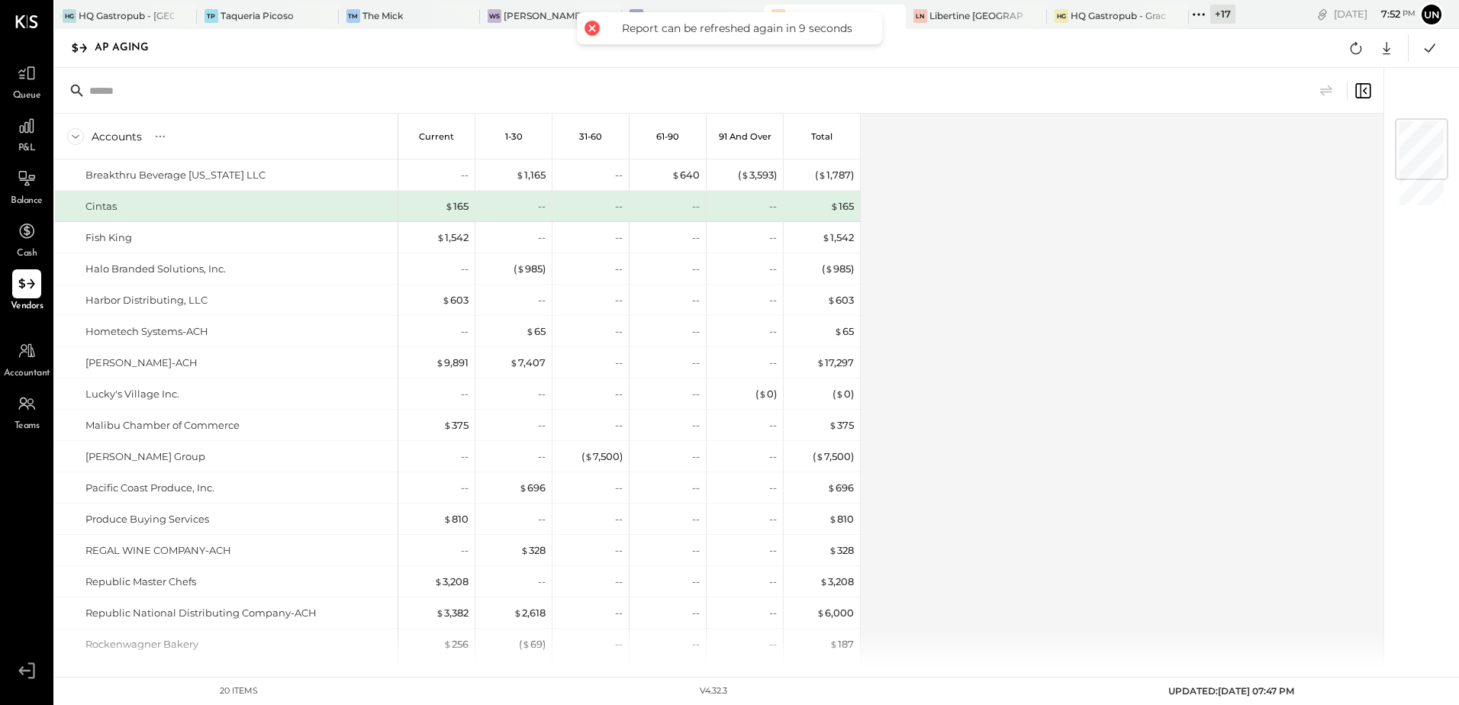
click at [1198, 263] on div "Accounts S % GL Current 1-30 31-60 61-90 91 and Over Total Breakthru Beverage […" at bounding box center [720, 391] width 1331 height 554
click at [1195, 262] on div "Accounts S % GL Current 1-30 31-60 61-90 91 and Over Total Breakthru Beverage […" at bounding box center [720, 391] width 1331 height 554
click at [1194, 262] on div "Accounts S % GL Current 1-30 31-60 61-90 91 and Over Total Breakthru Beverage […" at bounding box center [720, 391] width 1331 height 554
click at [1354, 50] on icon at bounding box center [1356, 48] width 20 height 20
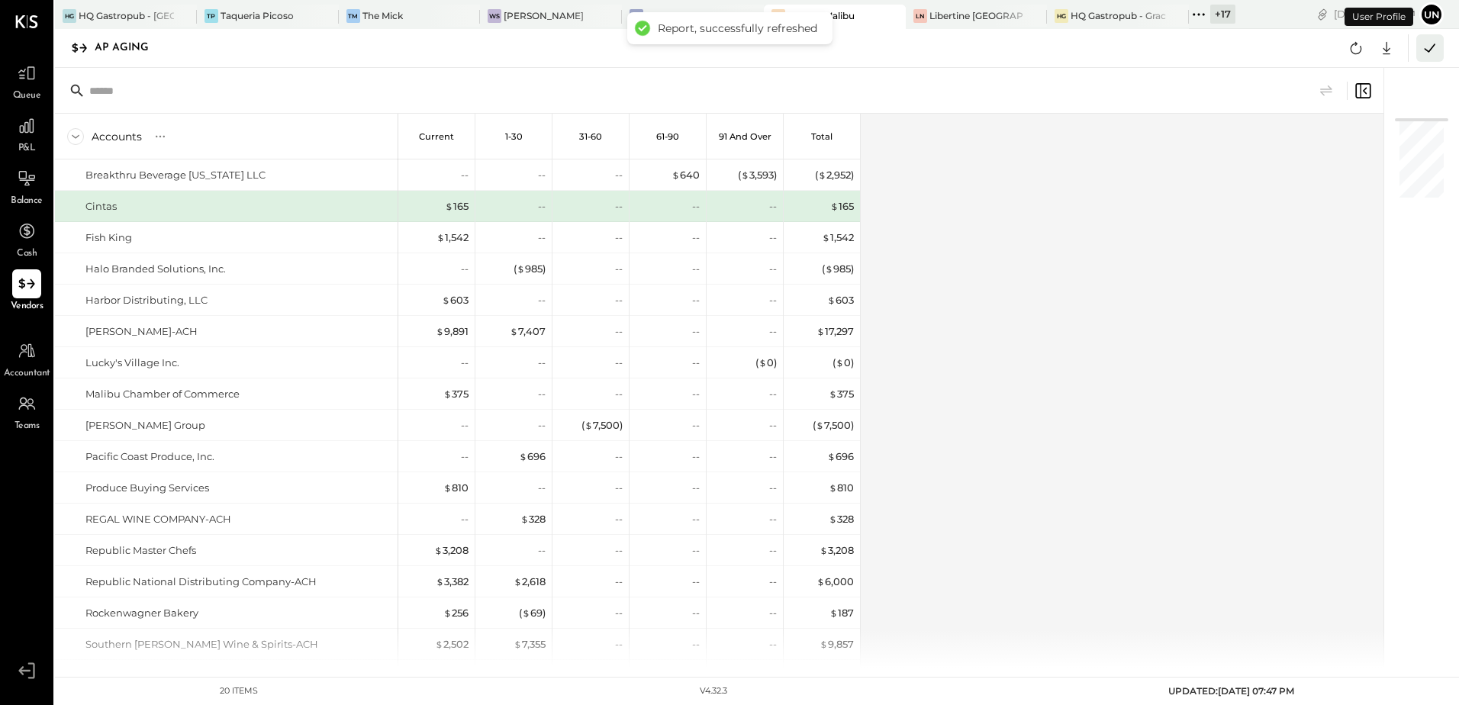
click at [1431, 39] on icon at bounding box center [1430, 48] width 20 height 20
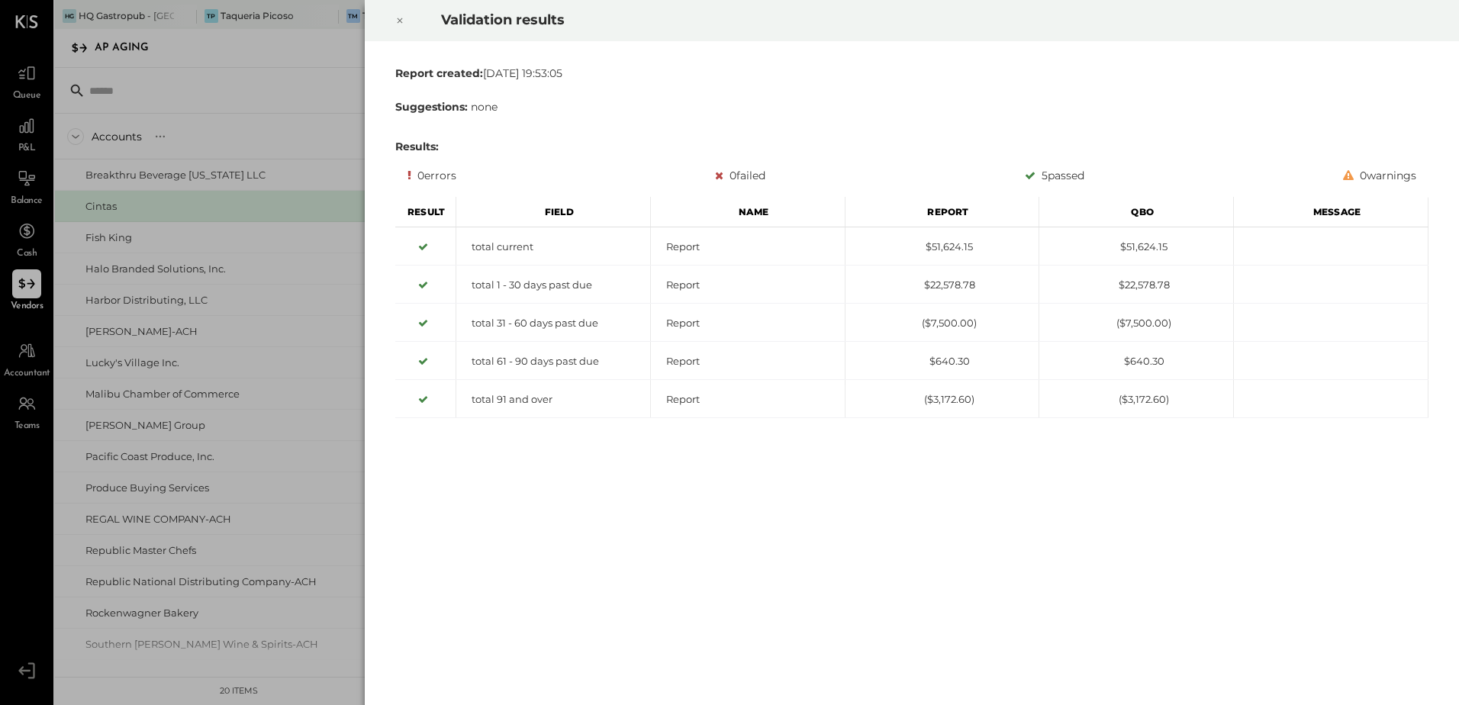
click at [404, 18] on div at bounding box center [400, 20] width 34 height 43
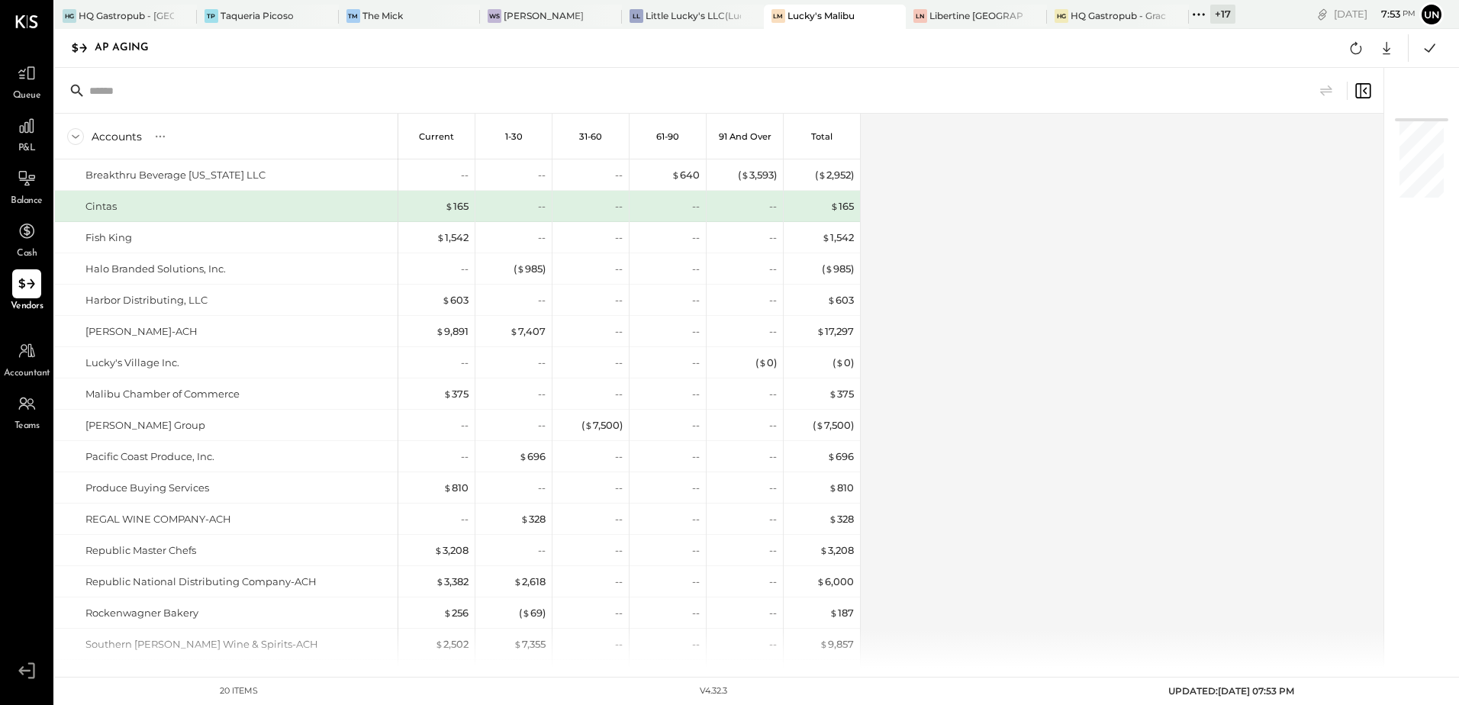
click at [1186, 314] on div "Accounts S % GL Current 1-30 31-60 61-90 91 and Over Total Breakthru Beverage […" at bounding box center [720, 391] width 1331 height 554
click at [1392, 48] on icon at bounding box center [1386, 48] width 20 height 20
click at [1308, 73] on link "CSV" at bounding box center [1339, 73] width 122 height 32
drag, startPoint x: 1043, startPoint y: 204, endPoint x: 969, endPoint y: 213, distance: 74.5
click at [1043, 204] on div "Accounts S % GL Current 1-30 31-60 61-90 91 and Over Total Breakthru Beverage […" at bounding box center [720, 391] width 1331 height 554
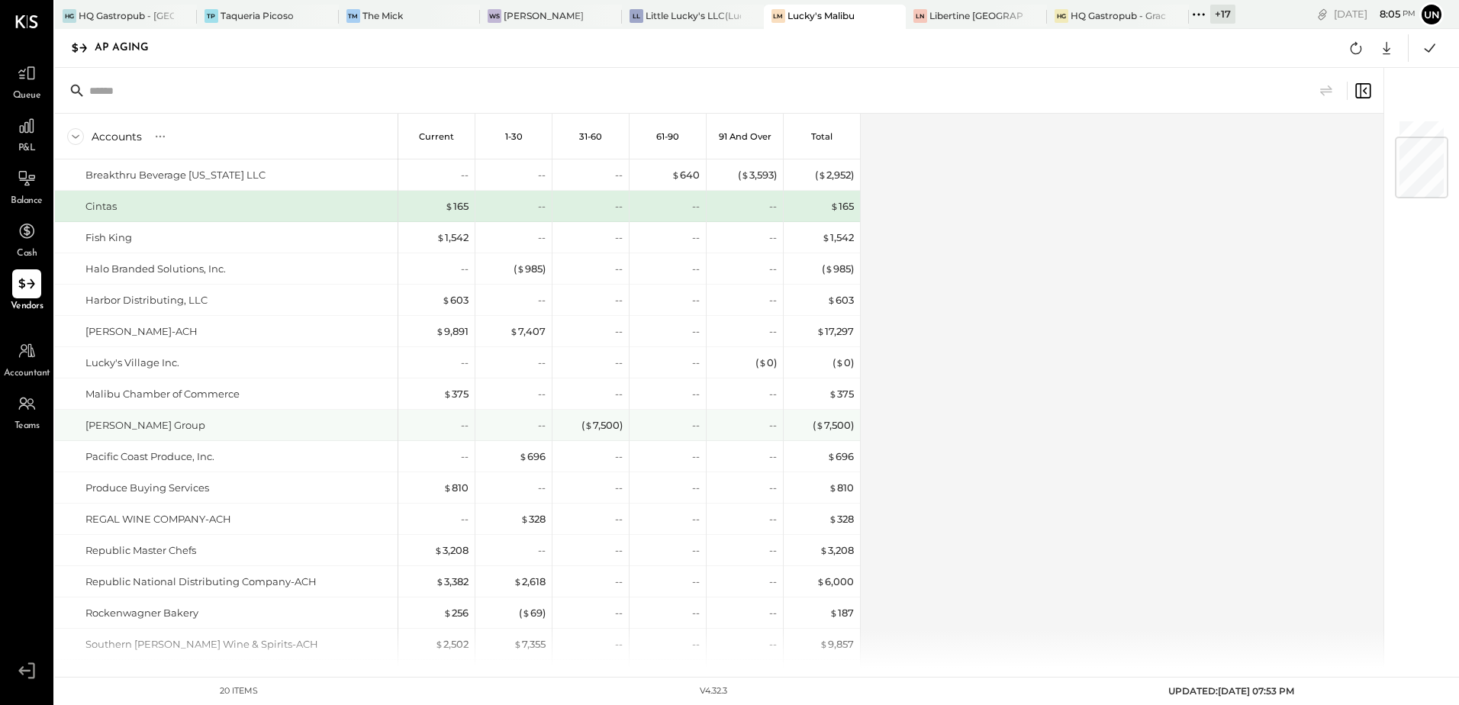
scroll to position [155, 0]
